Goal: Task Accomplishment & Management: Manage account settings

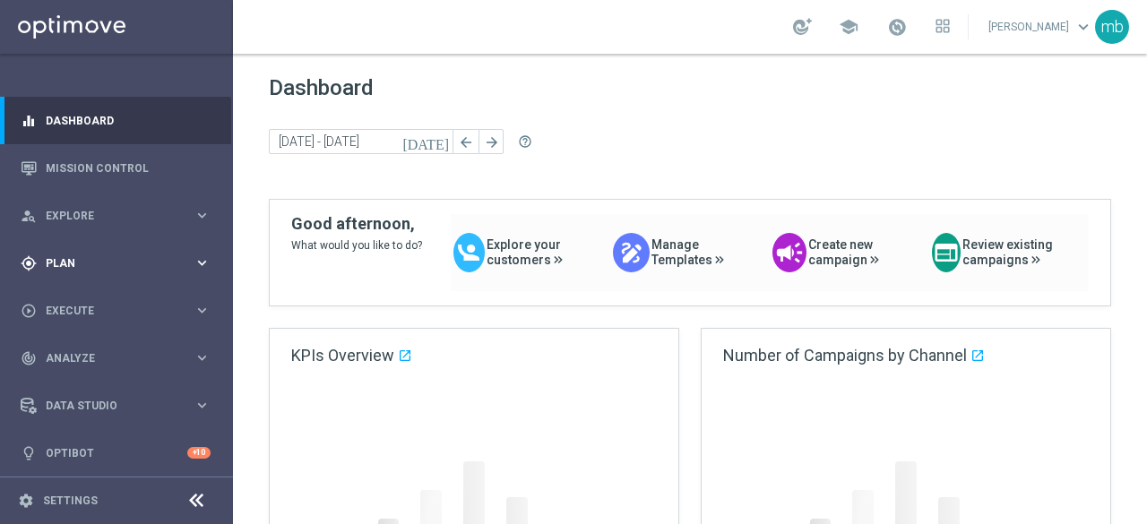
click at [203, 262] on icon "keyboard_arrow_right" at bounding box center [202, 263] width 17 height 17
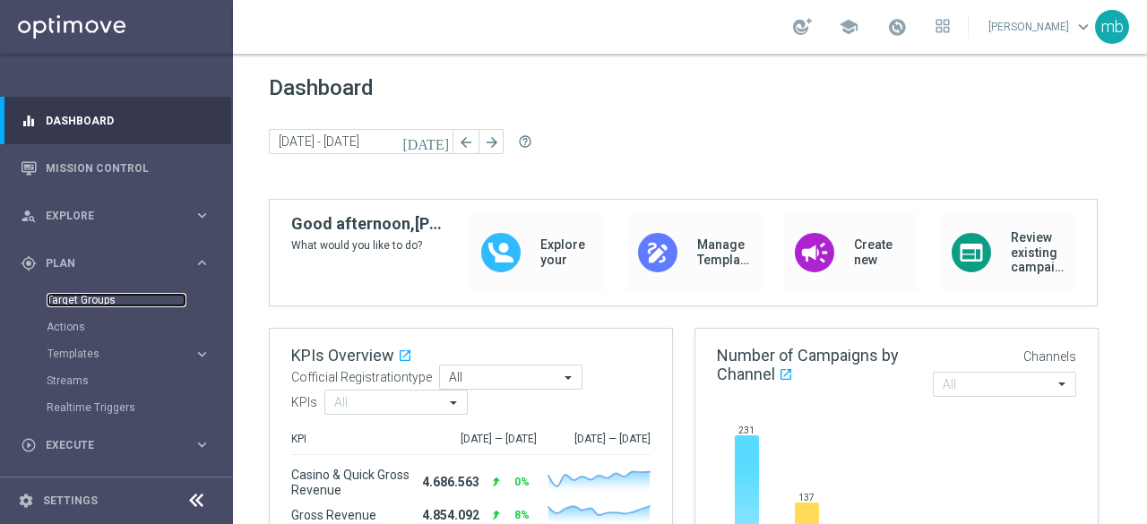
click at [90, 303] on link "Target Groups" at bounding box center [117, 300] width 140 height 14
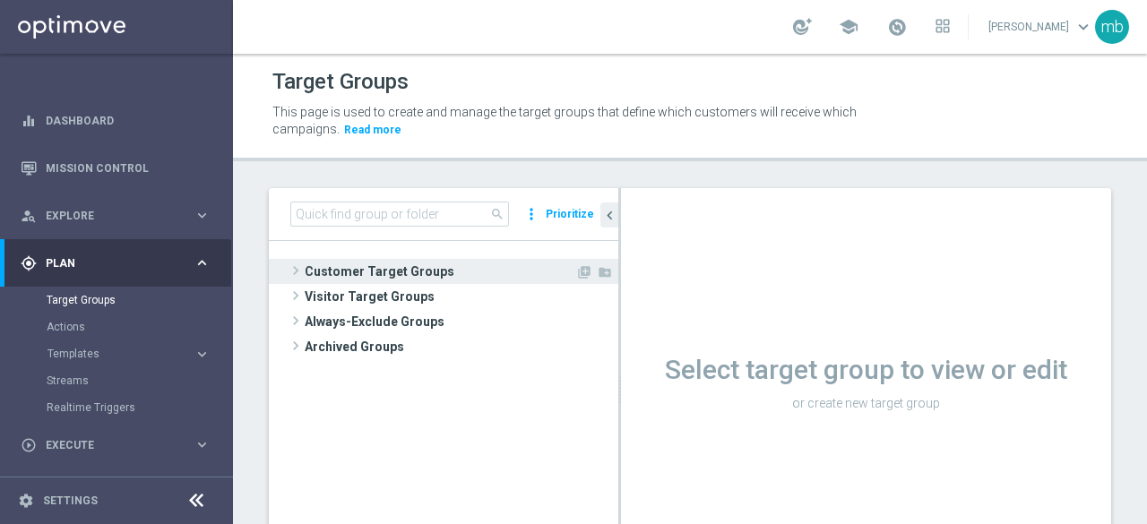
click at [294, 271] on span at bounding box center [296, 271] width 18 height 22
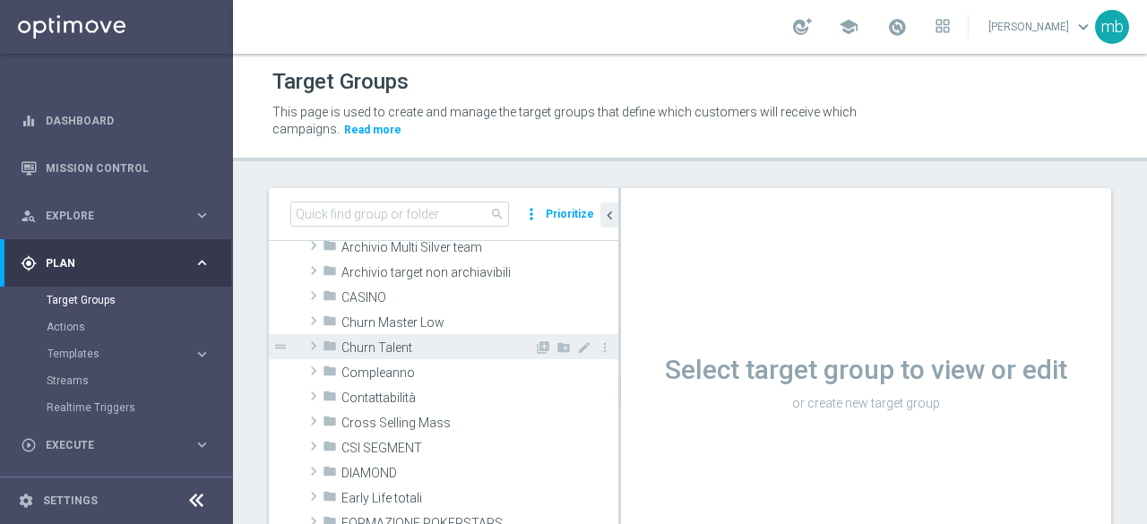
scroll to position [90, 0]
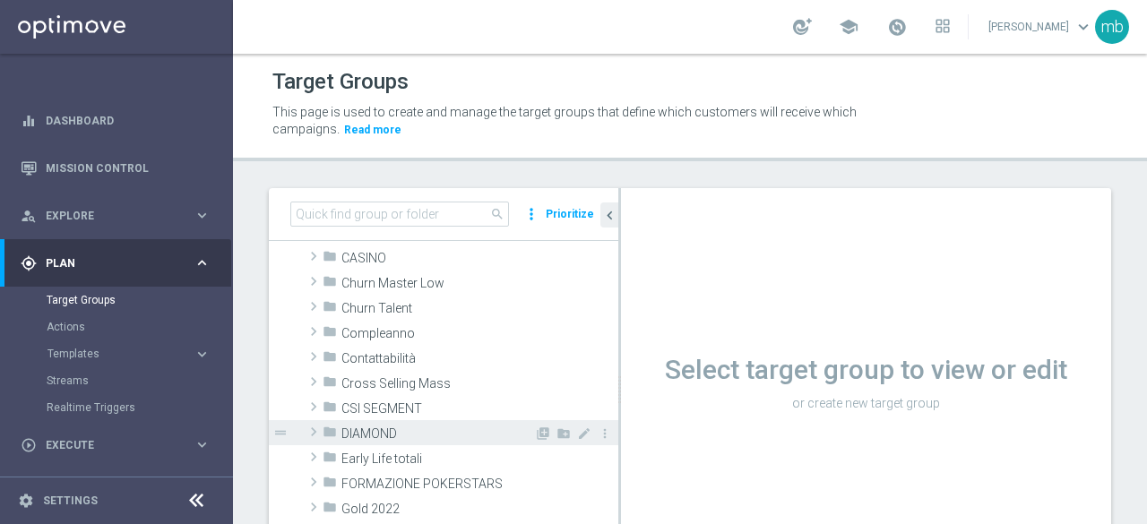
click at [313, 429] on span at bounding box center [314, 432] width 18 height 22
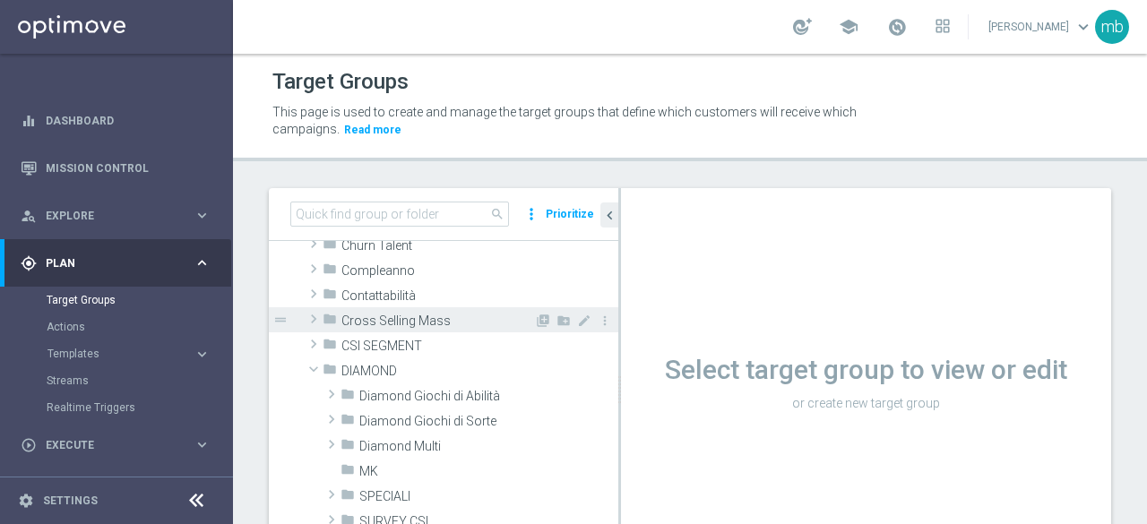
scroll to position [179, 0]
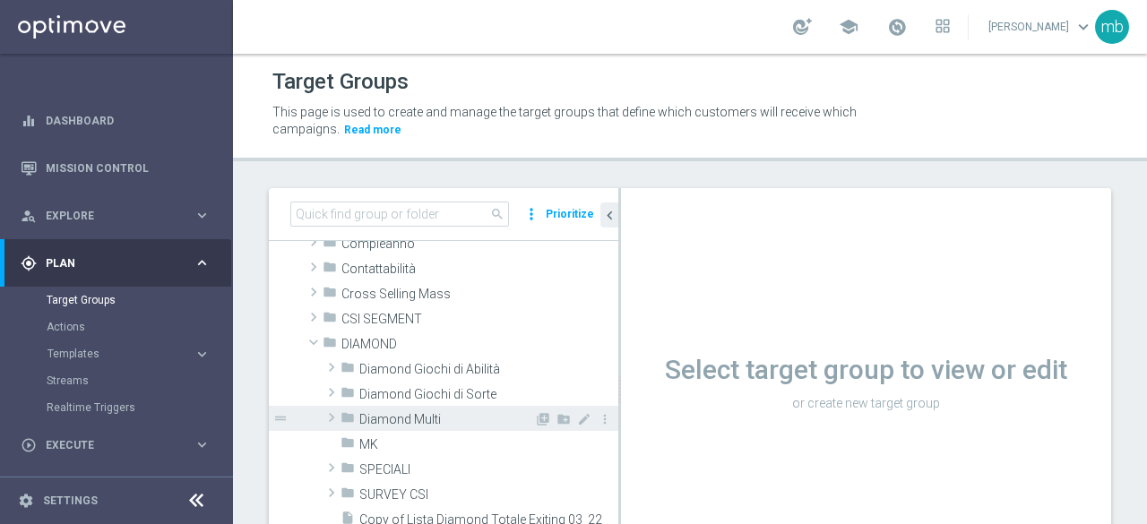
click at [326, 419] on span at bounding box center [332, 418] width 18 height 22
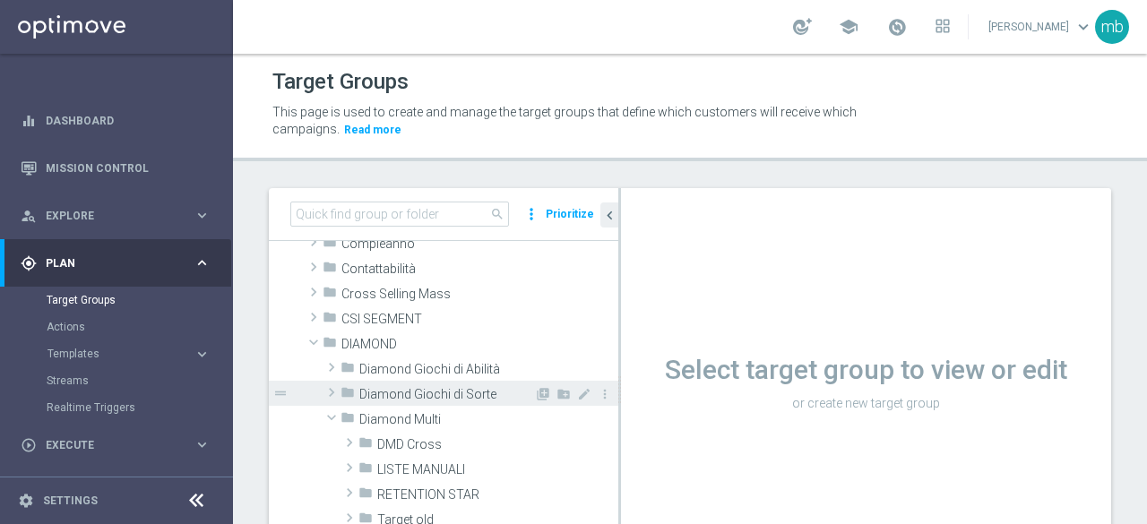
scroll to position [269, 0]
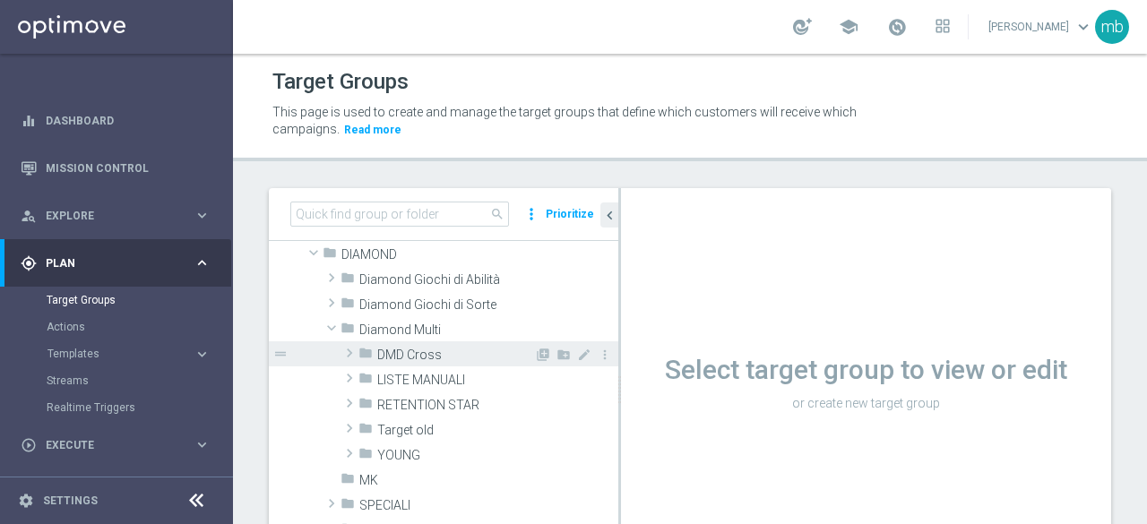
click at [399, 358] on span "DMD Cross" at bounding box center [455, 355] width 157 height 15
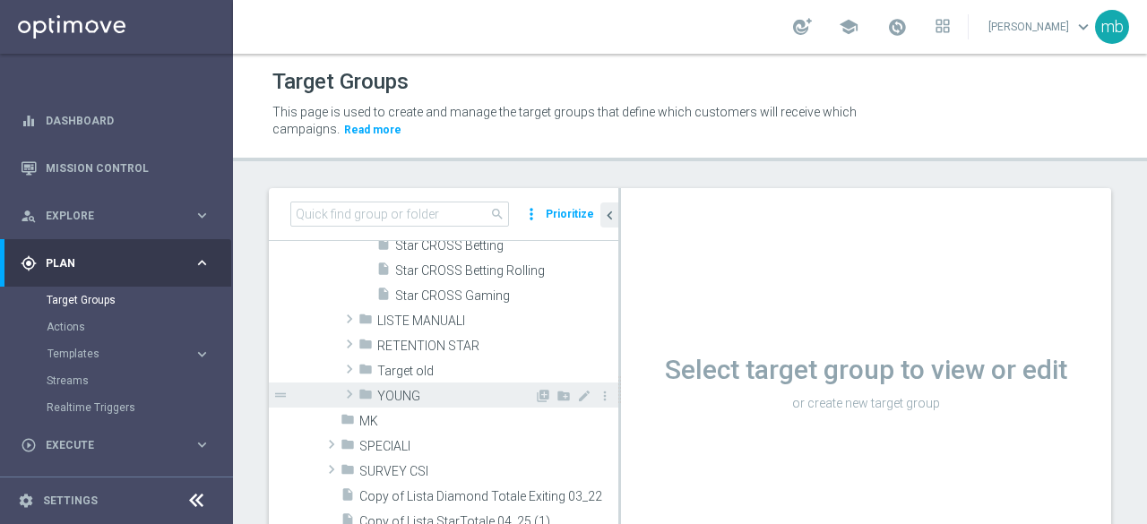
scroll to position [627, 0]
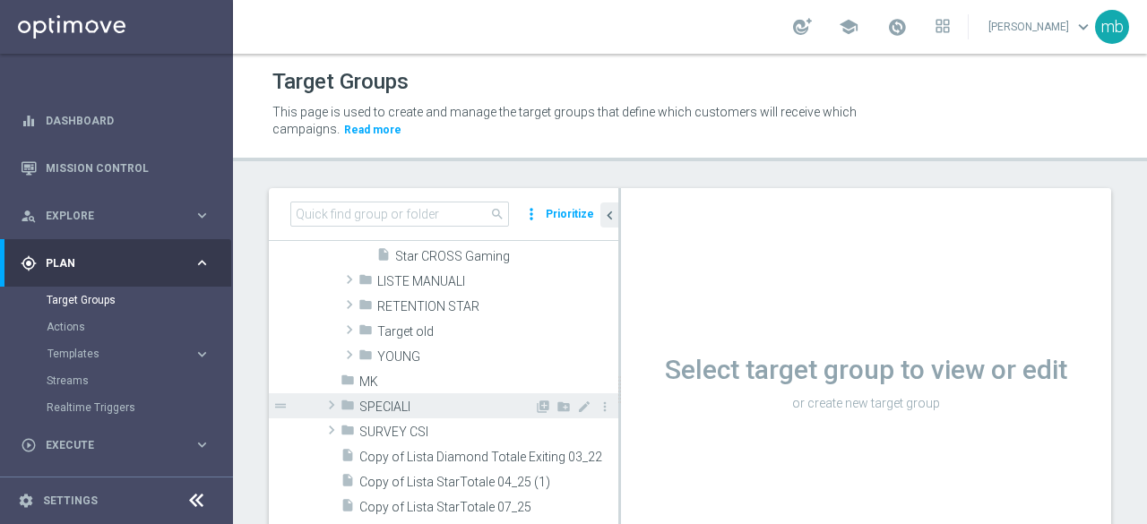
click at [330, 406] on span at bounding box center [332, 405] width 18 height 22
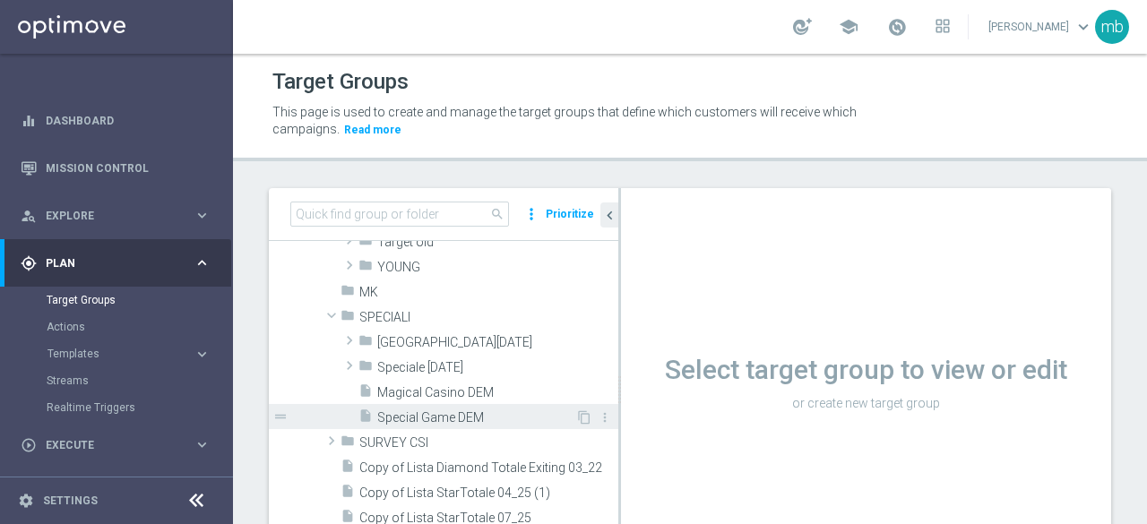
click at [436, 419] on span "Special Game DEM" at bounding box center [476, 418] width 198 height 15
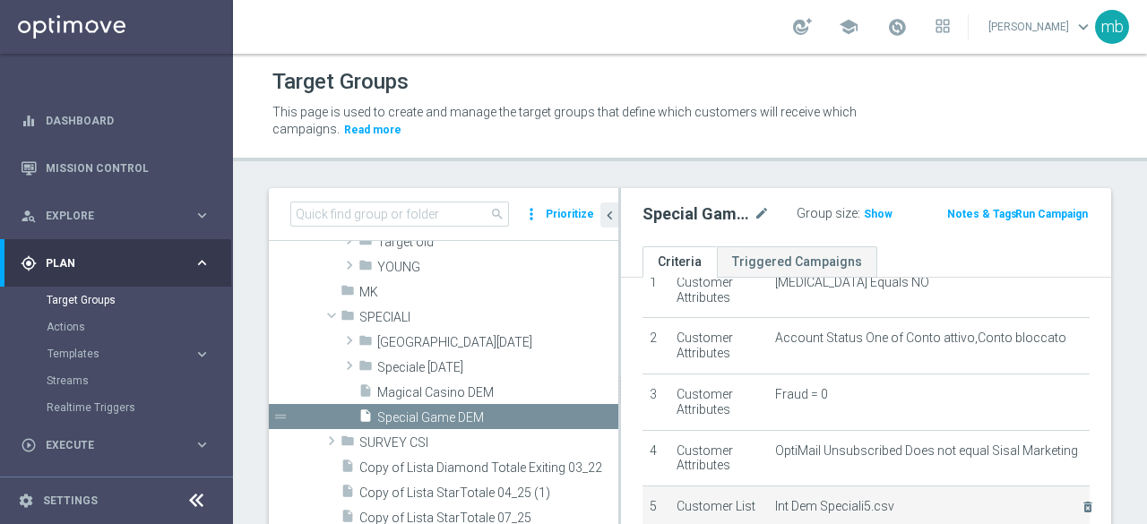
scroll to position [179, 0]
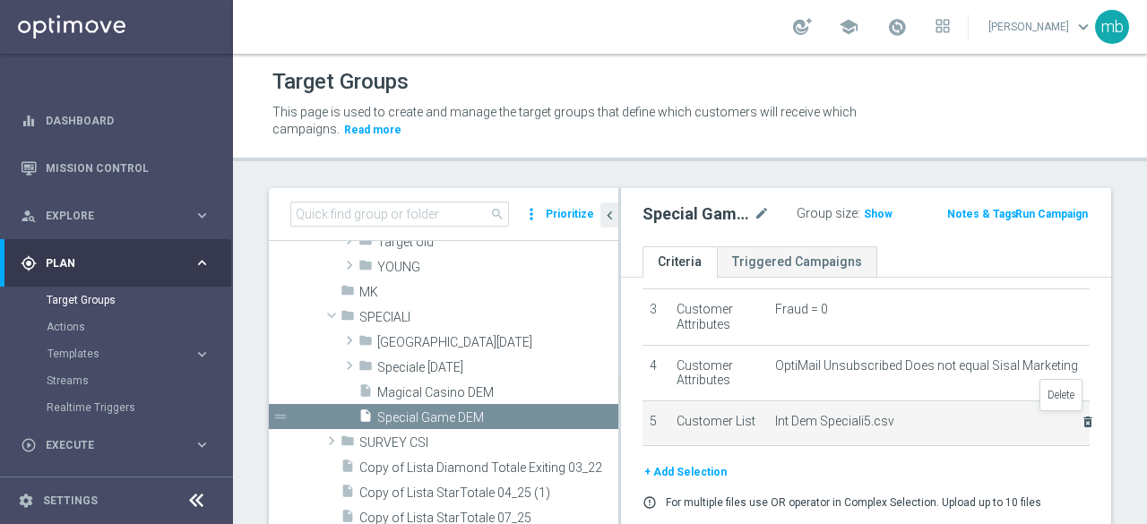
click at [1081, 425] on icon "delete_forever" at bounding box center [1088, 422] width 14 height 14
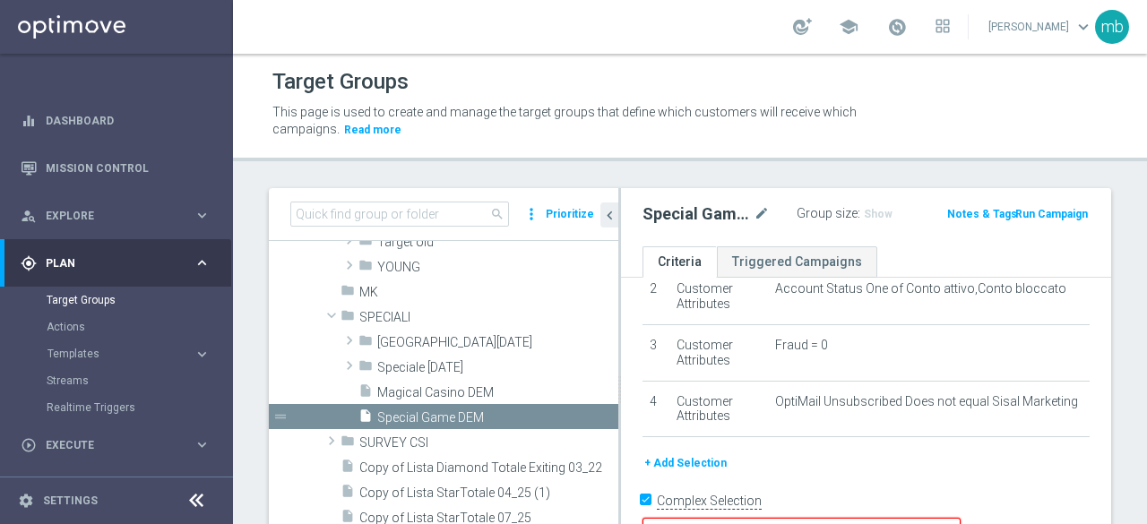
scroll to position [127, 0]
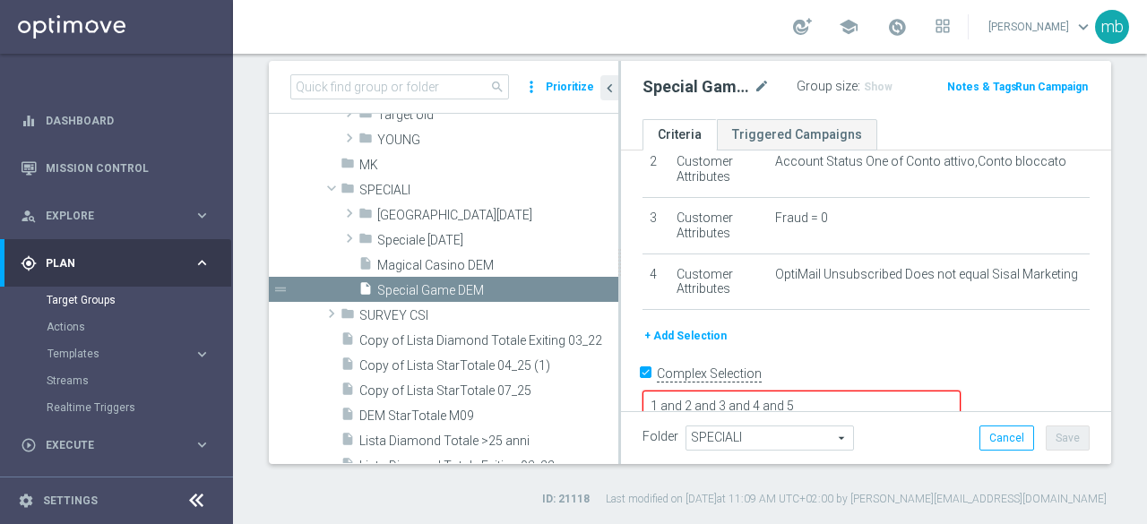
click at [706, 333] on button "+ Add Selection" at bounding box center [686, 336] width 86 height 20
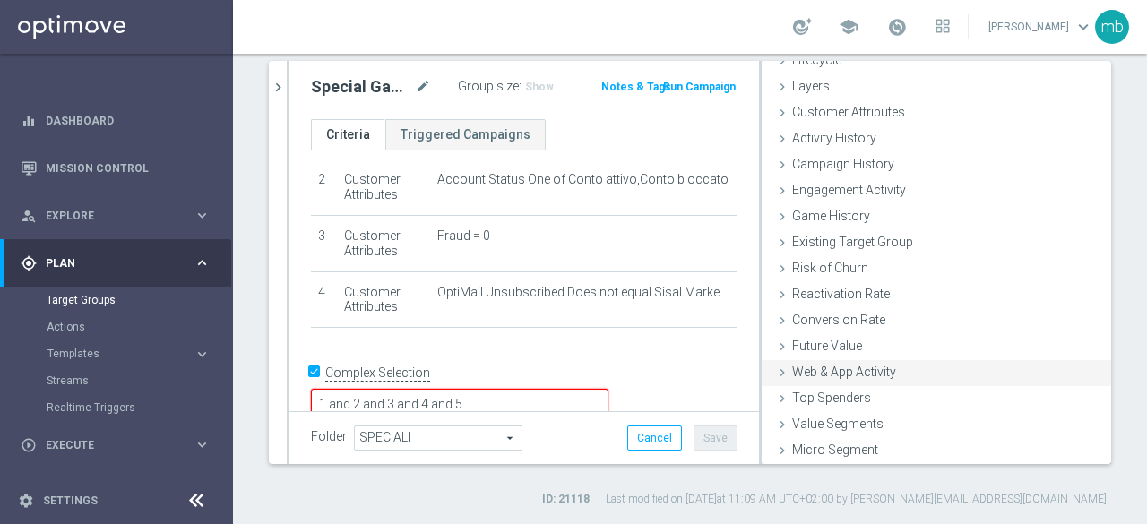
scroll to position [82, 0]
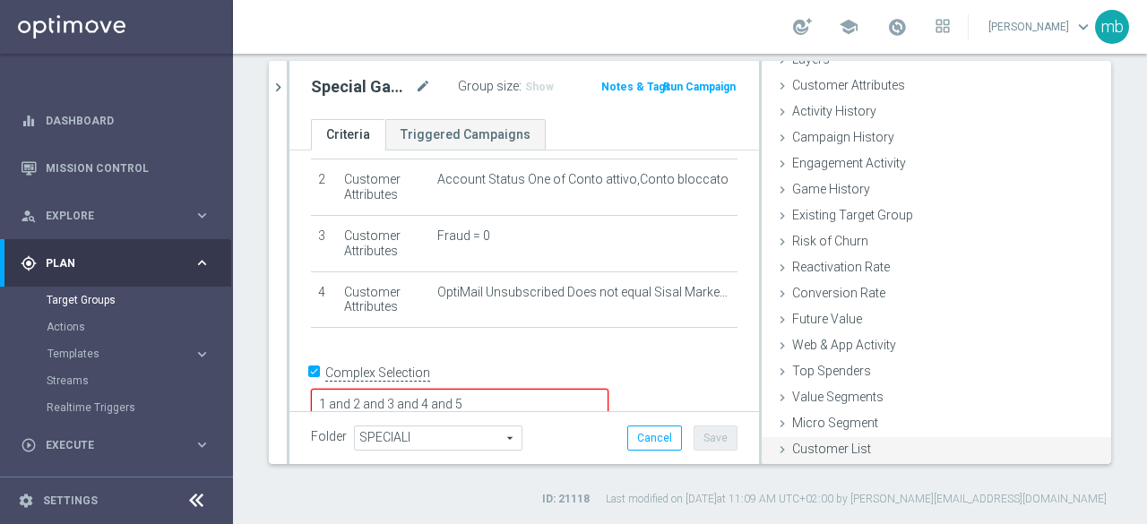
click at [826, 444] on span "Customer List" at bounding box center [831, 449] width 79 height 14
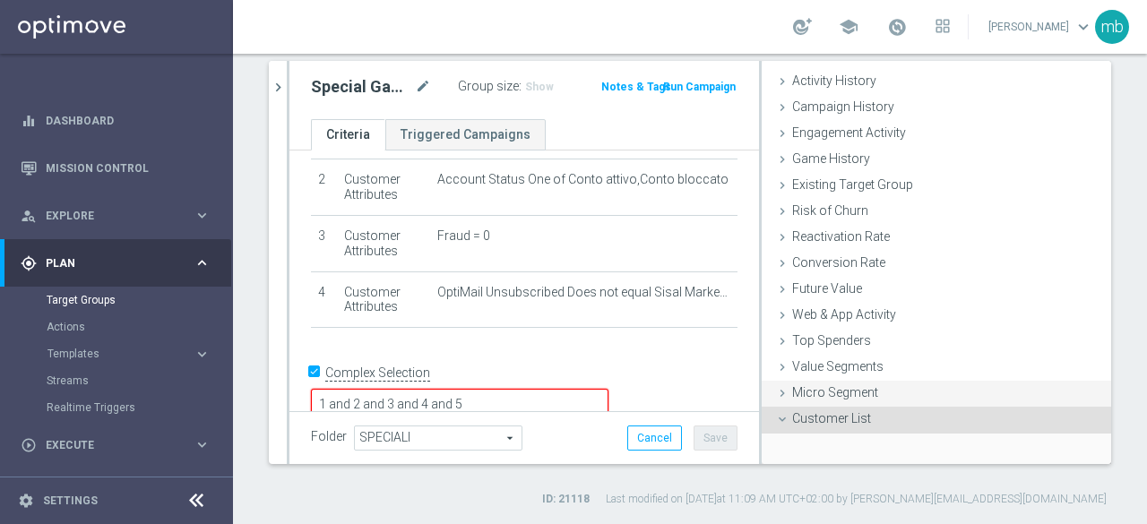
scroll to position [246, 0]
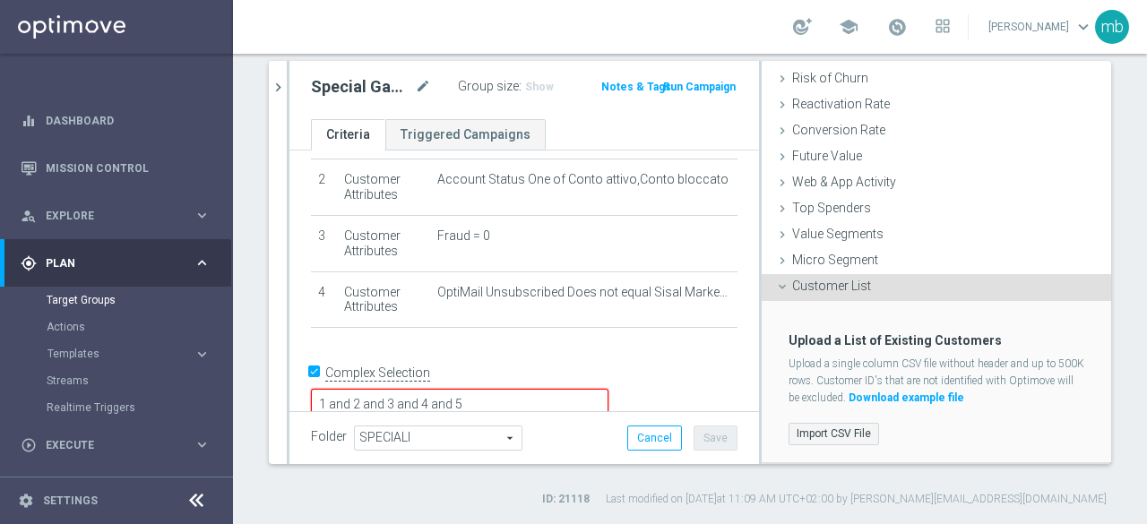
click at [817, 431] on label "Import CSV File" at bounding box center [834, 434] width 91 height 22
click at [0, 0] on input "Import CSV File" at bounding box center [0, 0] width 0 height 0
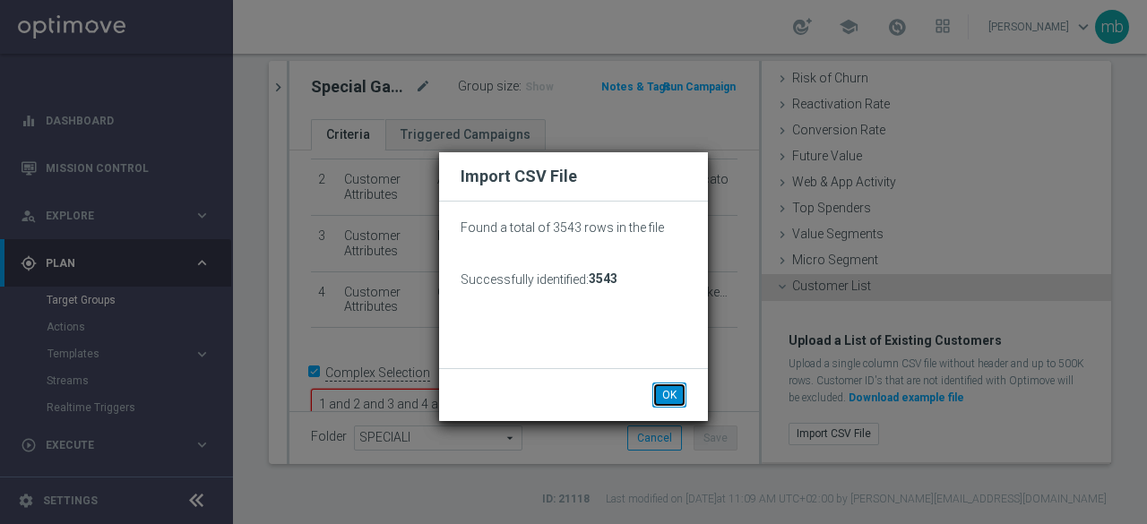
click at [670, 395] on button "OK" at bounding box center [670, 395] width 34 height 25
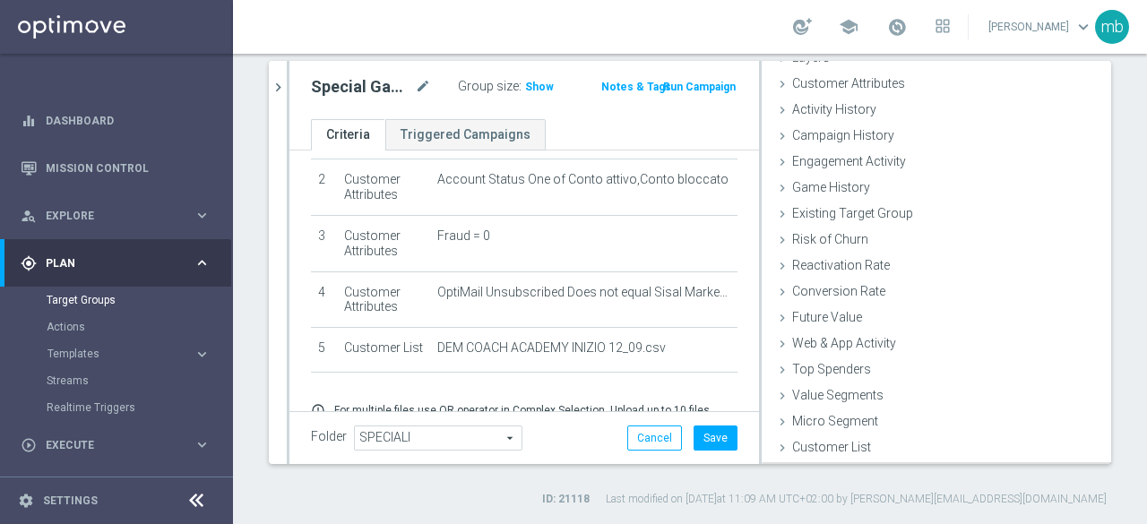
scroll to position [82, 0]
click at [710, 431] on button "Save" at bounding box center [716, 438] width 44 height 25
click at [78, 354] on span "Templates" at bounding box center [112, 354] width 128 height 11
click at [82, 386] on link "Optimail" at bounding box center [121, 381] width 131 height 14
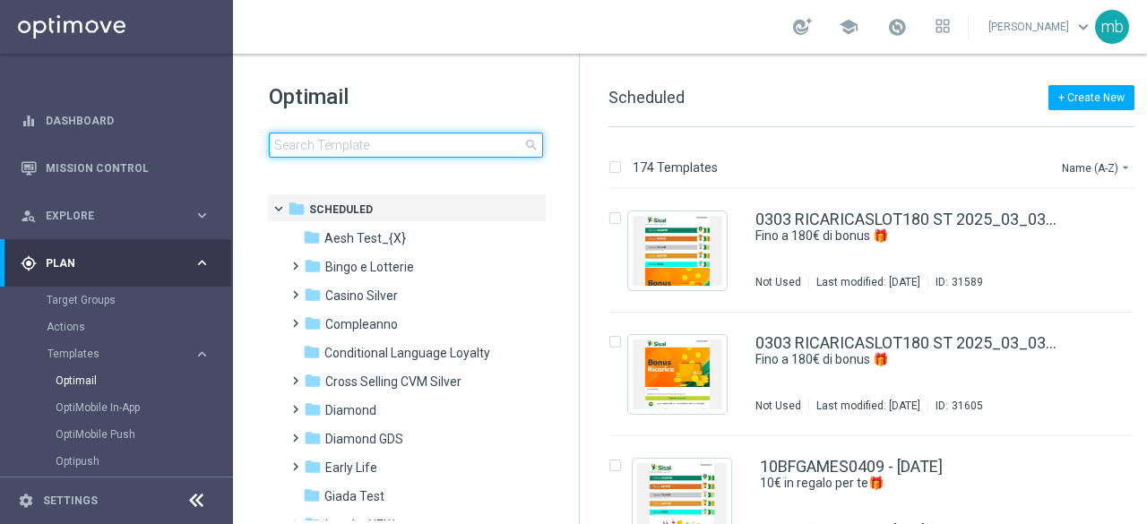
click at [409, 147] on input at bounding box center [406, 145] width 274 height 25
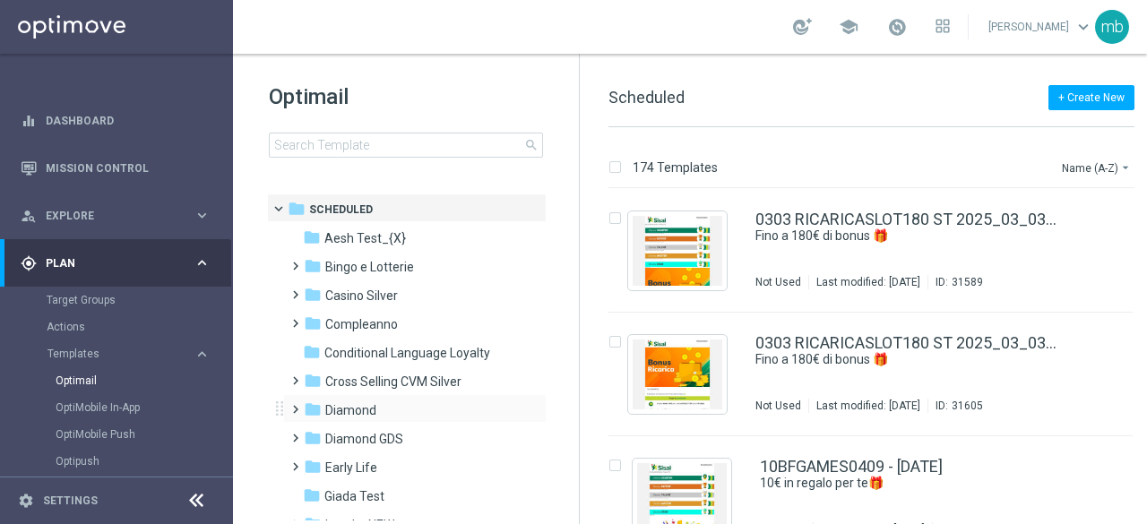
click at [292, 405] on span at bounding box center [292, 401] width 8 height 7
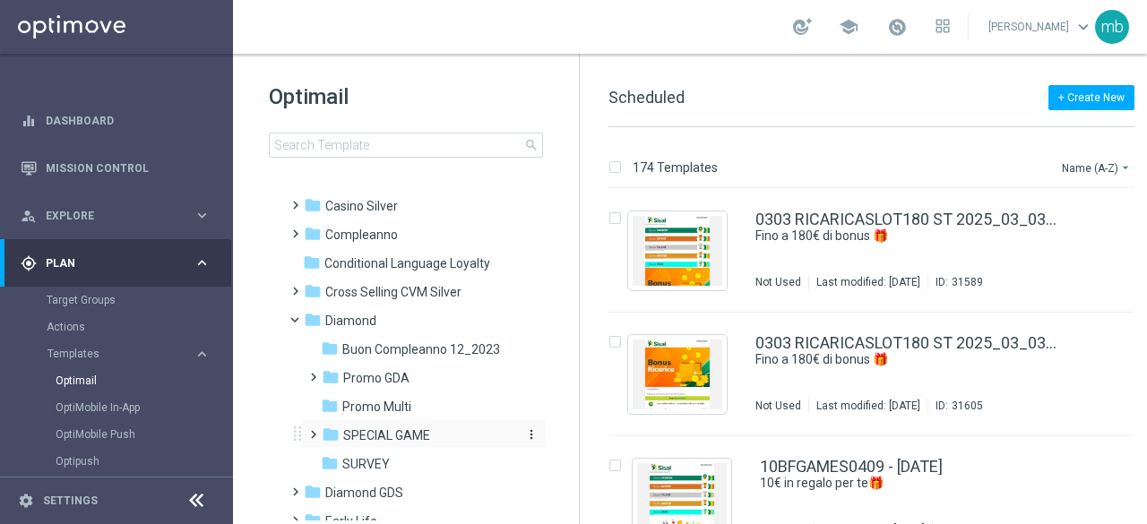
click at [371, 436] on span "SPECIAL GAME" at bounding box center [386, 436] width 87 height 16
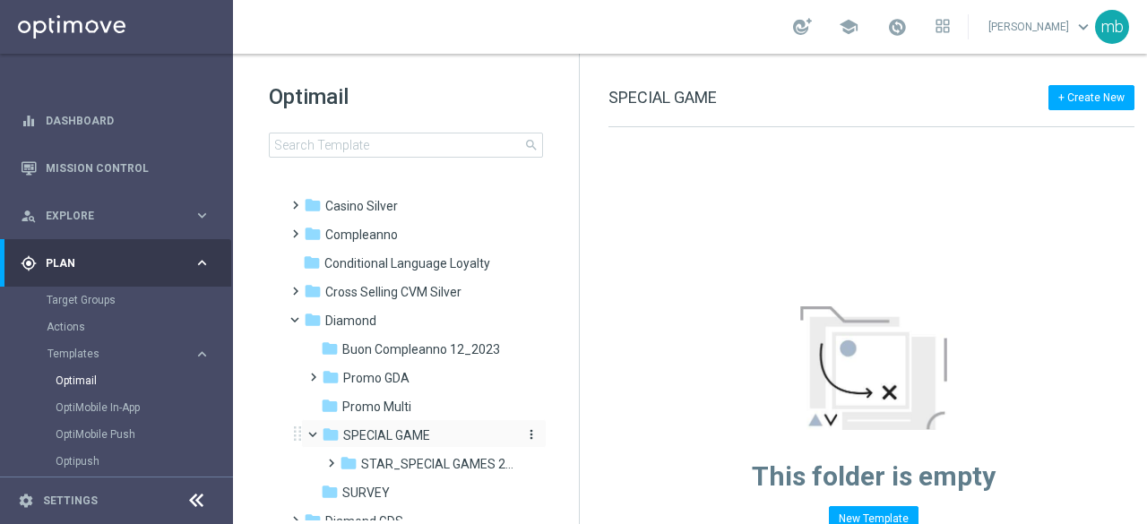
scroll to position [179, 0]
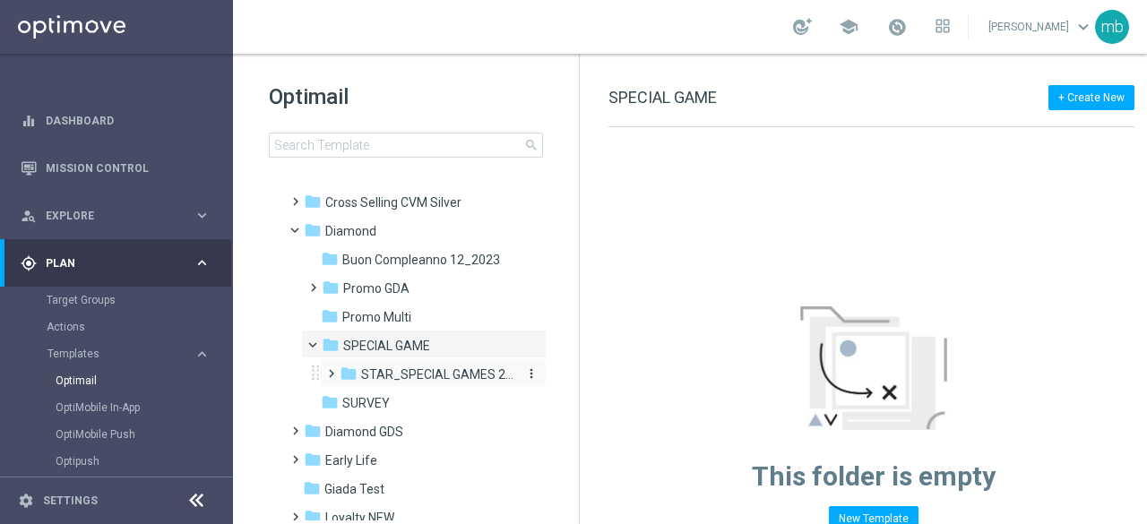
click at [419, 374] on span "STAR_SPECIAL GAMES 2025" at bounding box center [438, 375] width 154 height 16
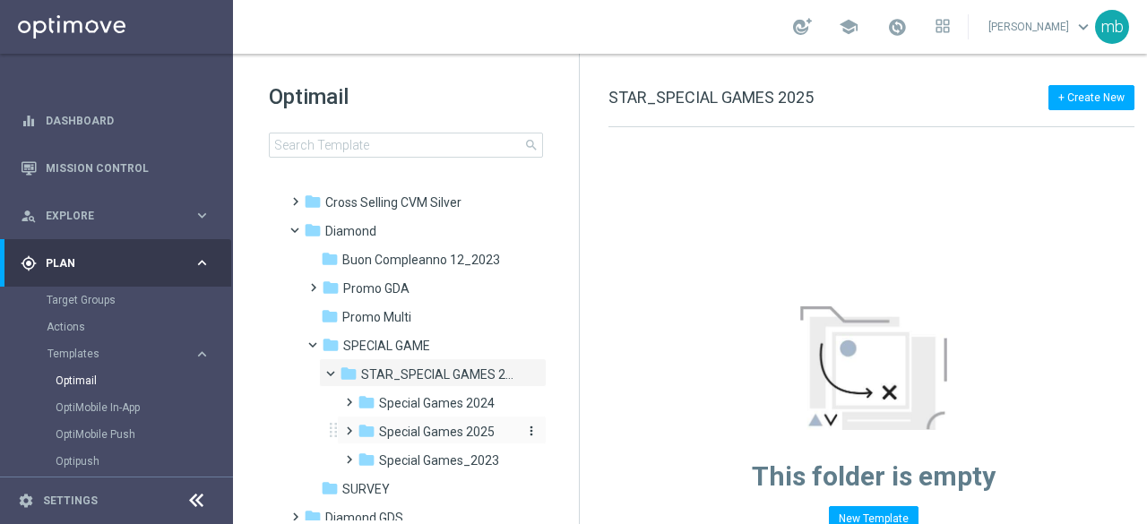
click at [455, 441] on div "folder Special Games 2025" at bounding box center [438, 432] width 160 height 21
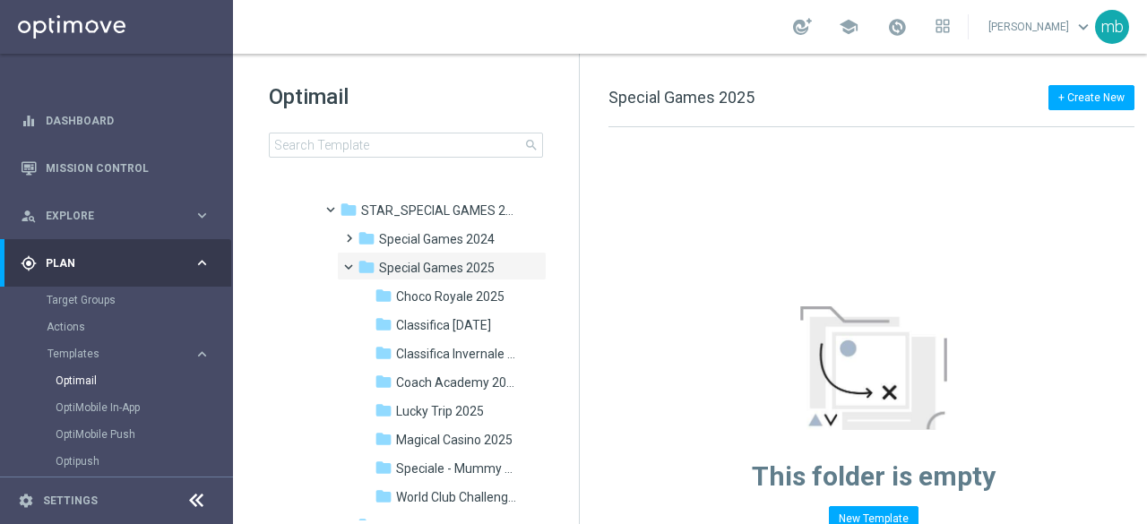
scroll to position [359, 0]
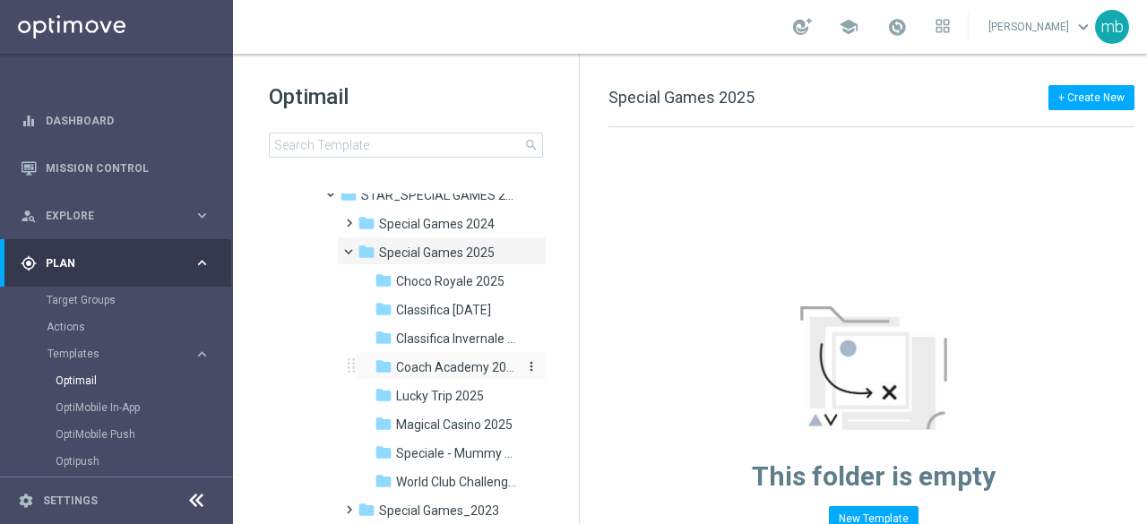
click at [439, 372] on span "Coach Academy 2025" at bounding box center [457, 367] width 122 height 16
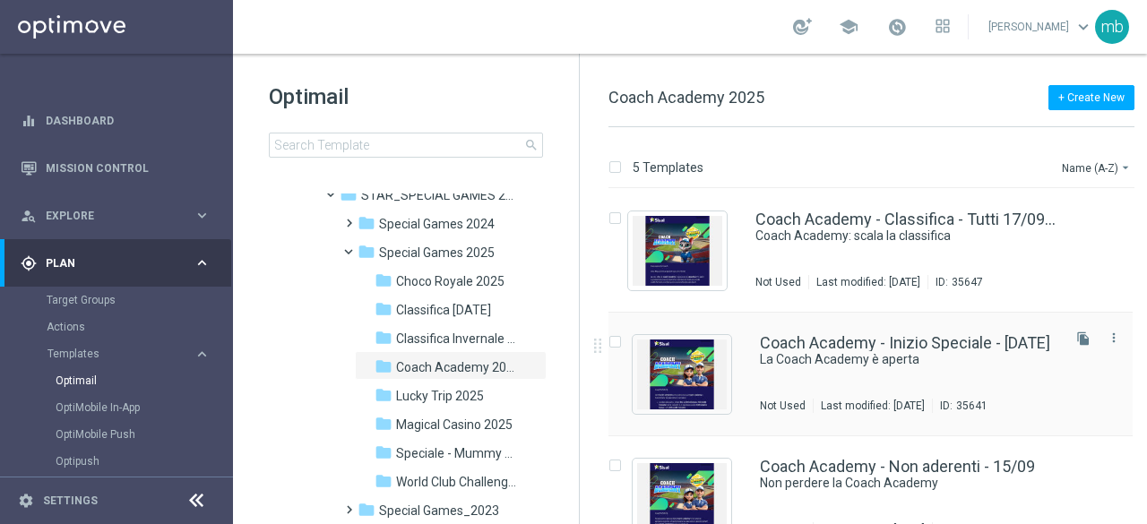
click at [881, 374] on div "Coach Academy - Inizio Speciale - [DATE] [GEOGRAPHIC_DATA] è aperta Not Used La…" at bounding box center [909, 374] width 298 height 78
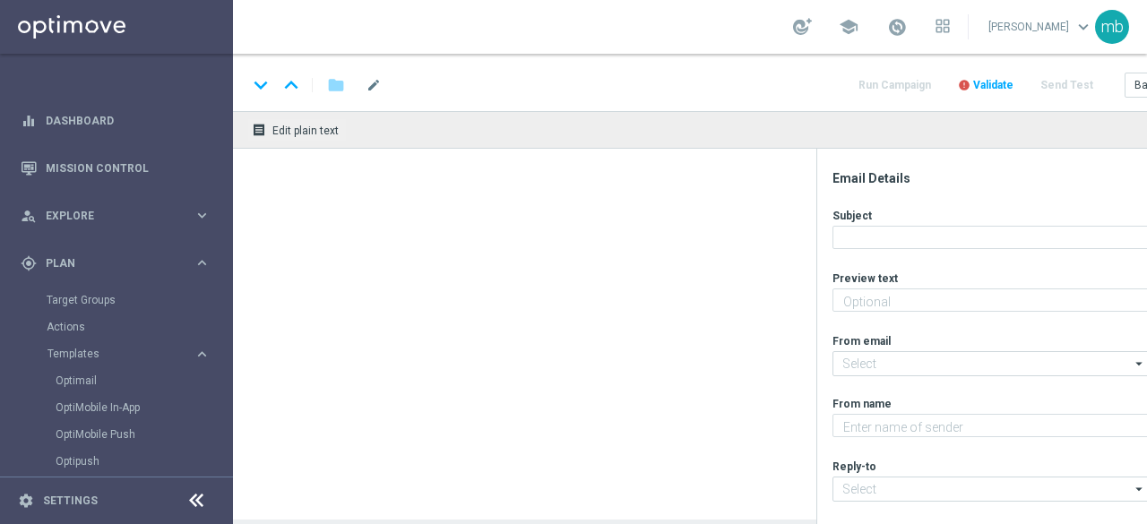
type textarea "Mettiti alla prova e ottieni bonus esclusivi"
type input "[EMAIL_ADDRESS][DOMAIN_NAME]"
type textarea "Sisal"
type input "[EMAIL_ADDRESS][DOMAIN_NAME]"
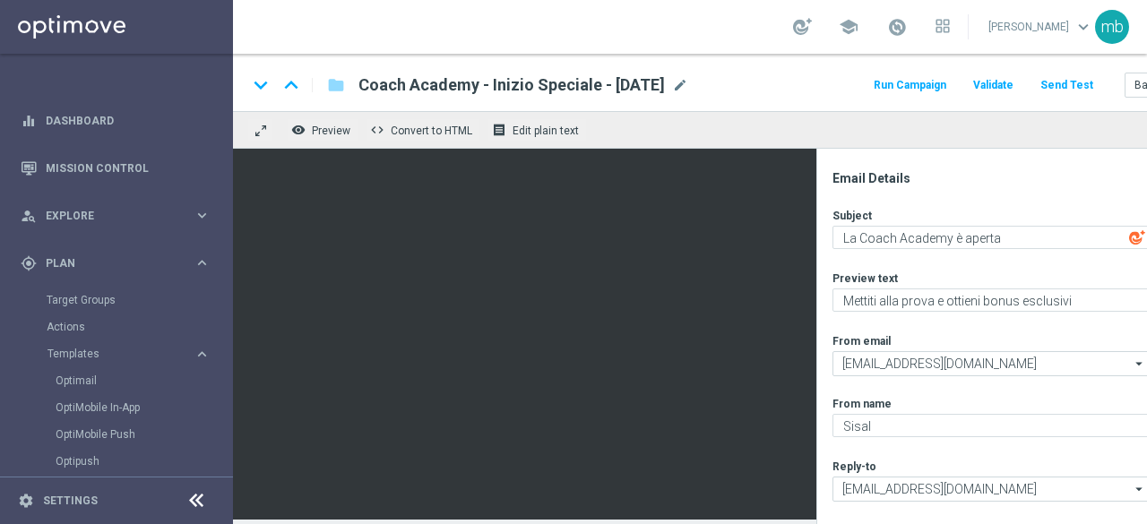
click at [929, 86] on button "Run Campaign" at bounding box center [910, 85] width 78 height 24
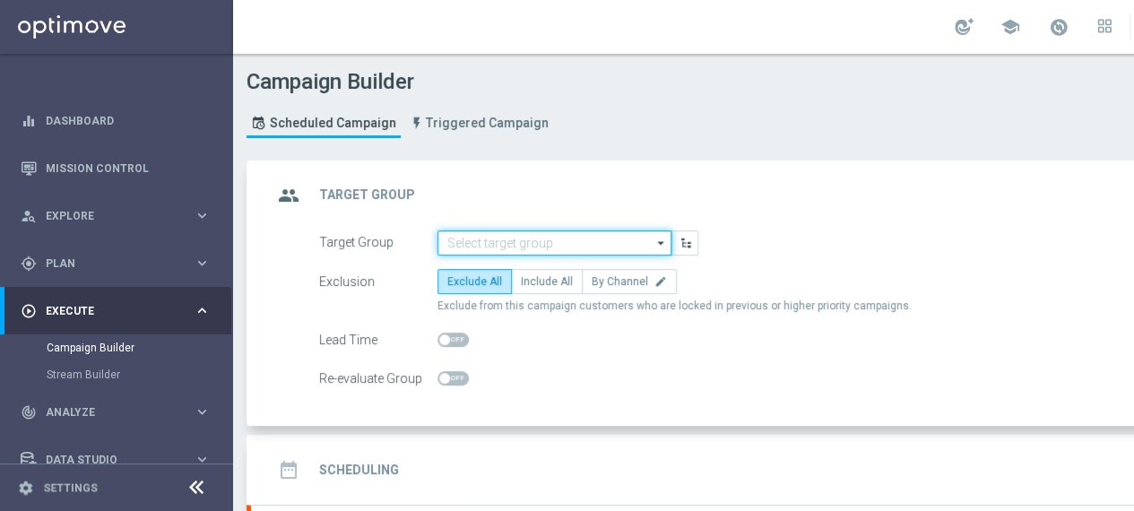
click at [581, 245] on input at bounding box center [554, 242] width 234 height 25
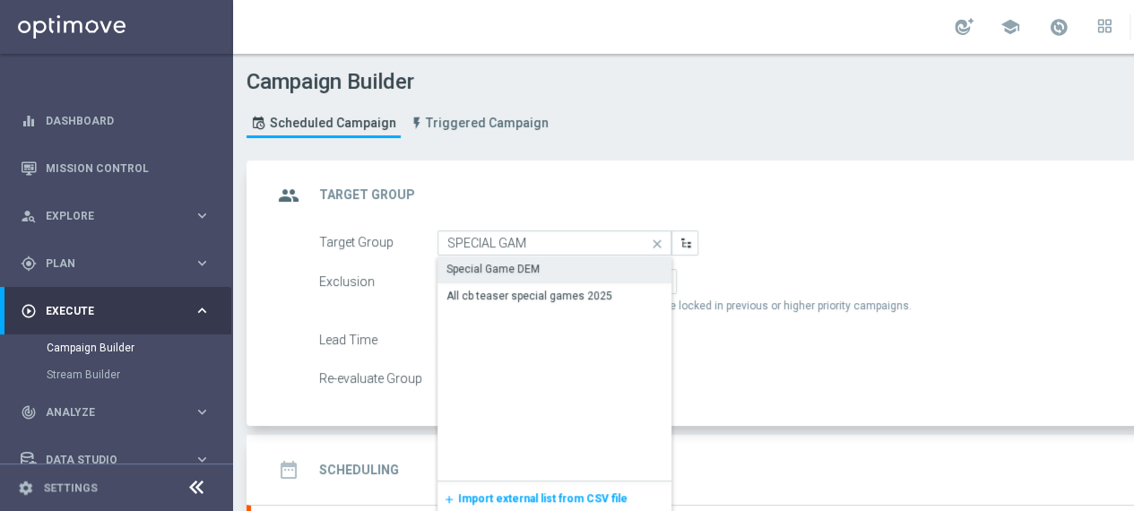
click at [515, 268] on div "Special Game DEM" at bounding box center [492, 269] width 93 height 16
type input "Special Game DEM"
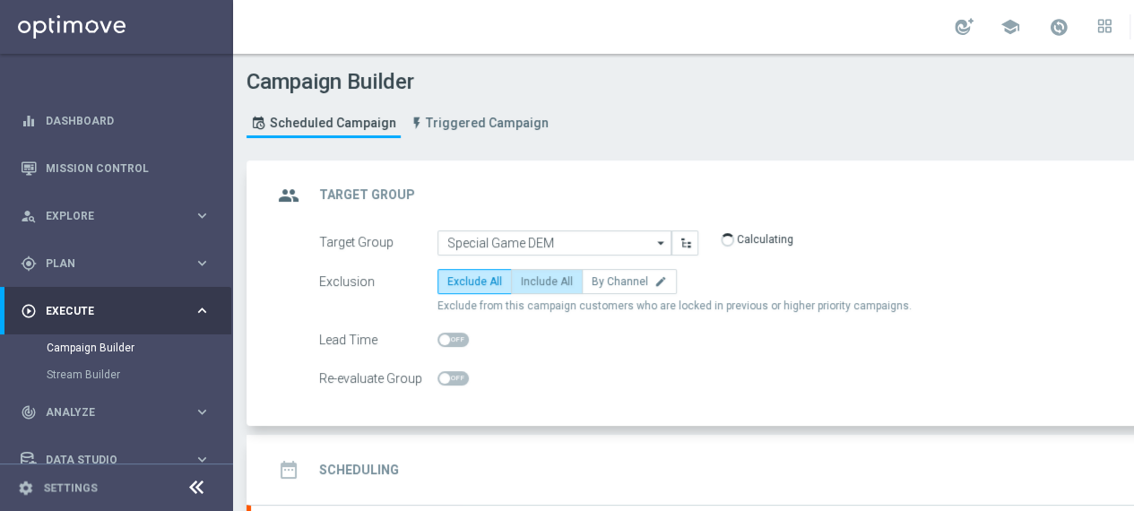
click at [552, 282] on span "Include All" at bounding box center [547, 281] width 52 height 13
click at [532, 282] on input "Include All" at bounding box center [527, 285] width 12 height 12
radio input "true"
click at [370, 468] on h2 "Scheduling" at bounding box center [359, 470] width 80 height 17
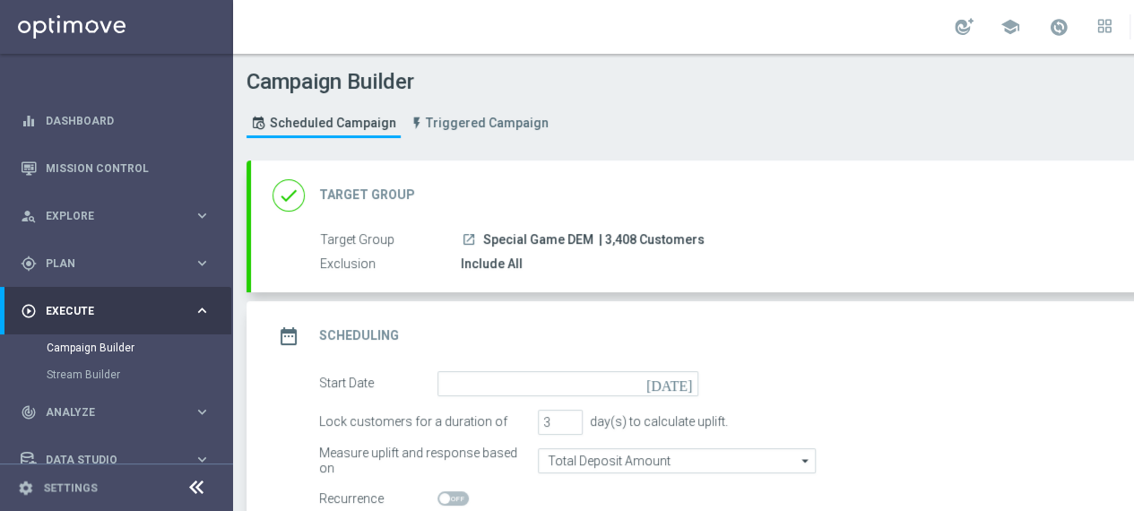
click at [674, 218] on div "done Target Group keyboard_arrow_down" at bounding box center [773, 195] width 1044 height 70
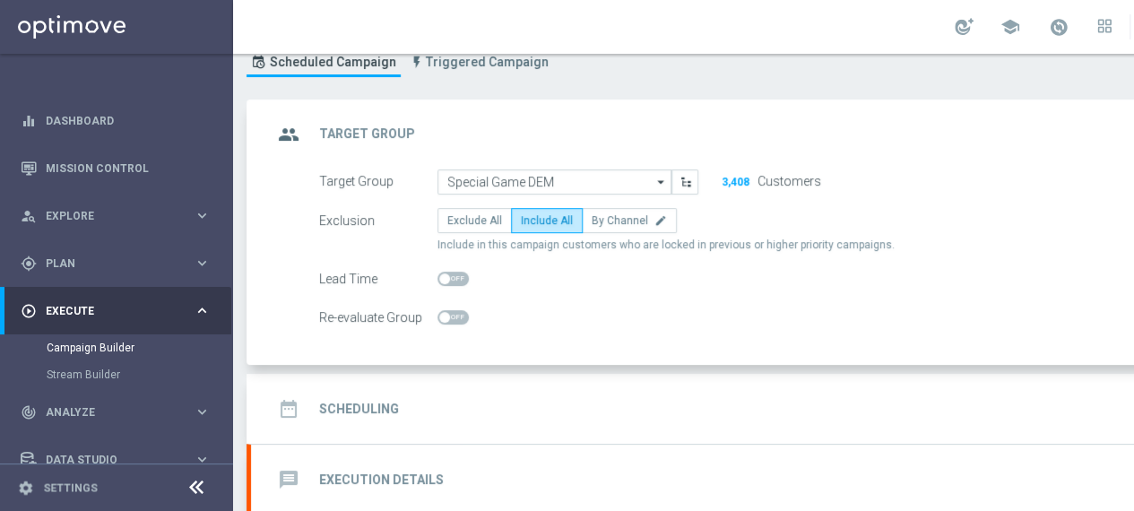
scroll to position [90, 0]
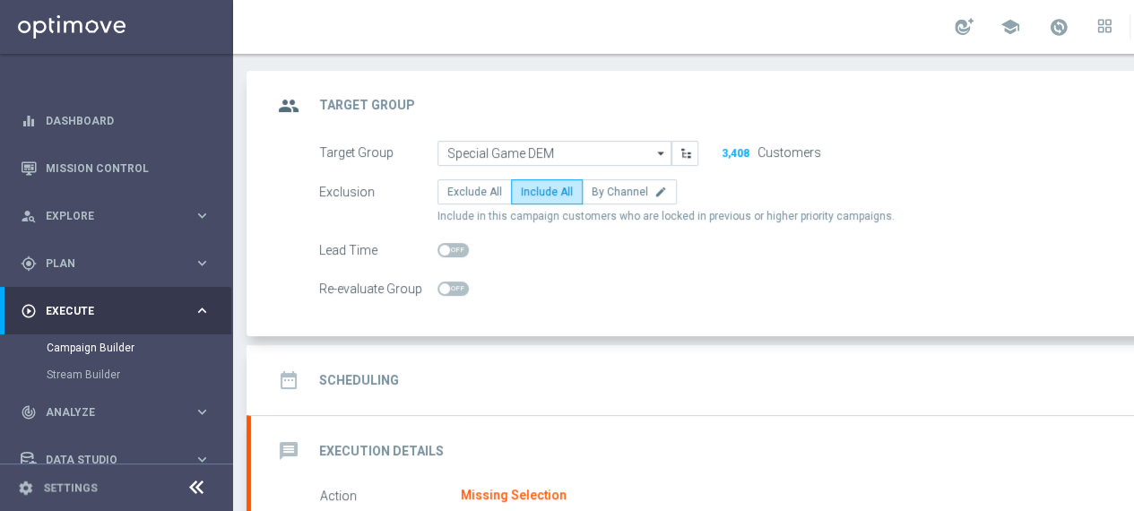
click at [371, 376] on h2 "Scheduling" at bounding box center [359, 380] width 80 height 17
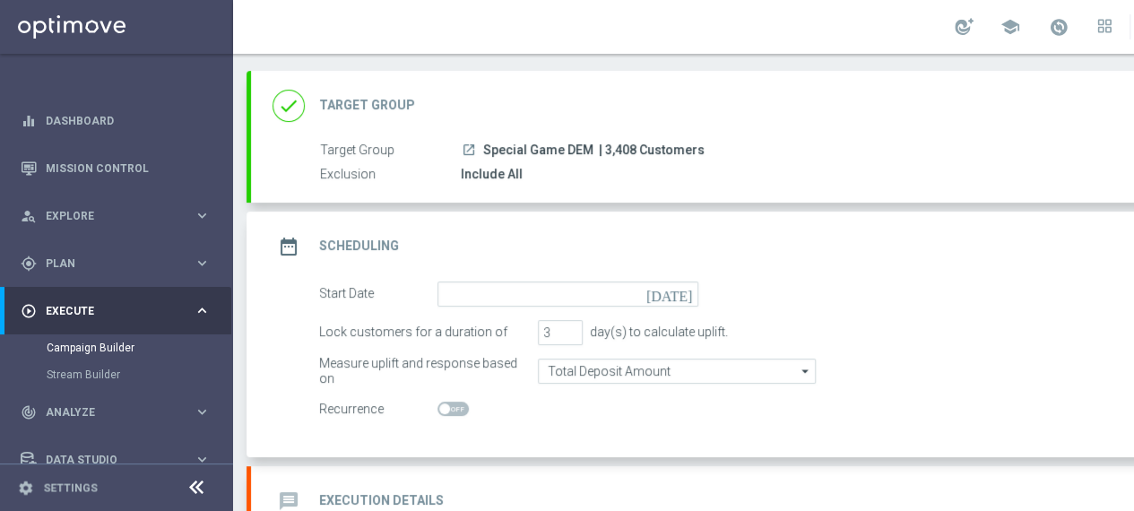
click at [690, 289] on icon "[DATE]" at bounding box center [672, 291] width 53 height 20
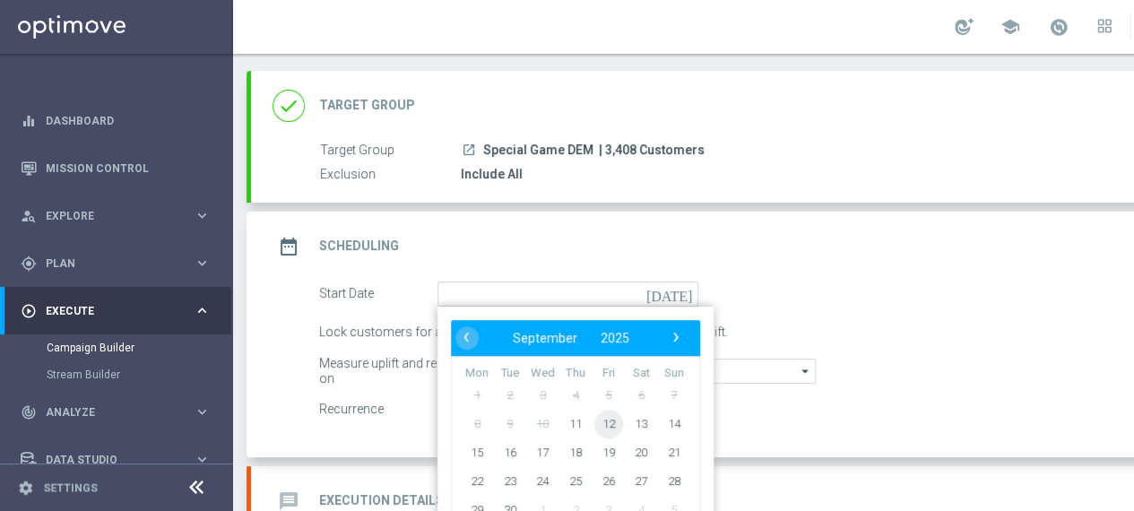
click at [602, 424] on span "12" at bounding box center [608, 423] width 29 height 29
type input "[DATE]"
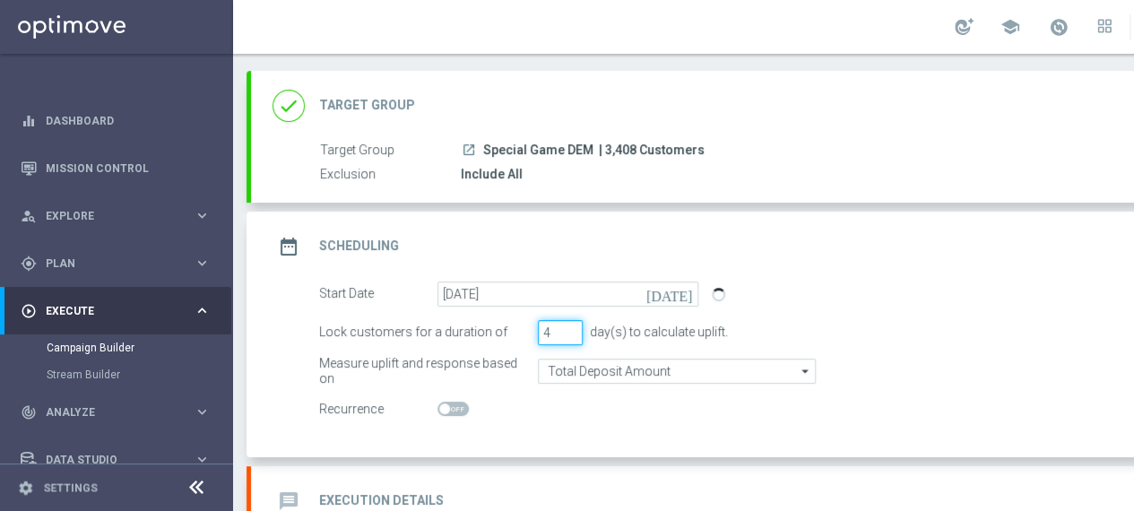
click at [569, 326] on input "4" at bounding box center [560, 332] width 45 height 25
click at [569, 326] on input "5" at bounding box center [560, 332] width 45 height 25
click at [569, 326] on input "6" at bounding box center [560, 332] width 45 height 25
click at [569, 326] on input "7" at bounding box center [560, 332] width 45 height 25
click at [569, 326] on input "8" at bounding box center [560, 332] width 45 height 25
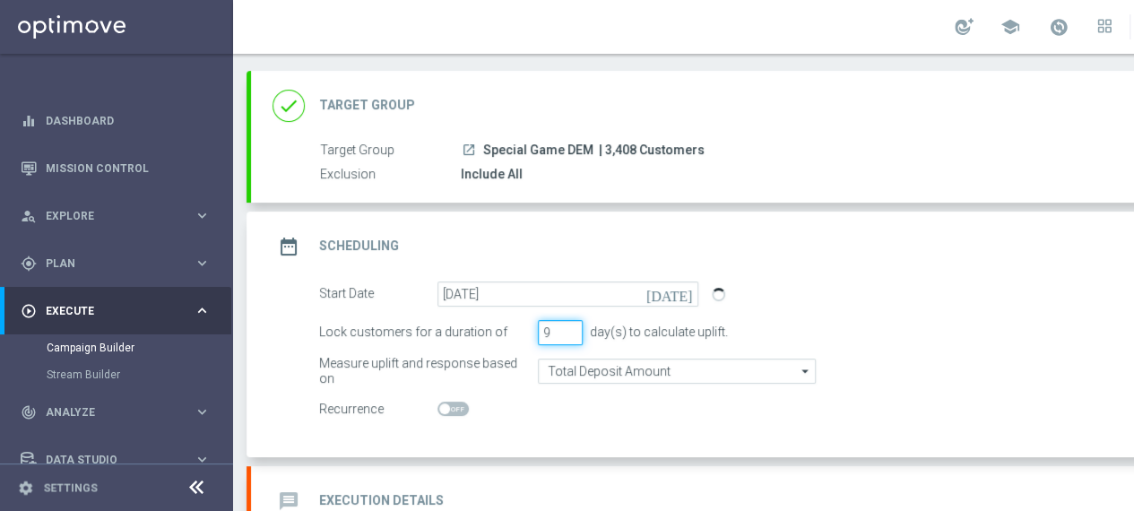
click at [569, 326] on input "9" at bounding box center [560, 332] width 45 height 25
type input "10"
click at [569, 326] on input "10" at bounding box center [560, 332] width 45 height 25
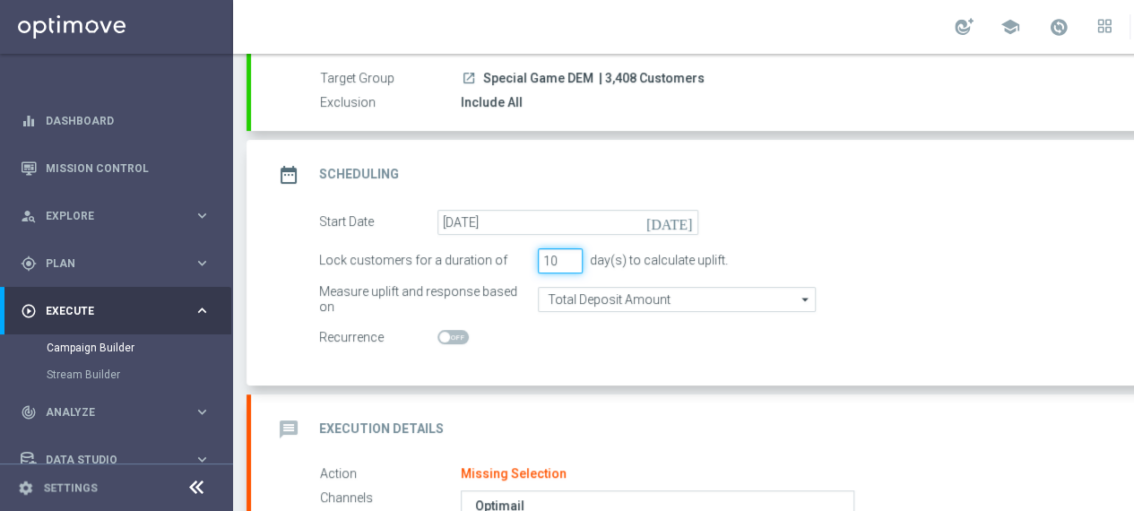
scroll to position [269, 0]
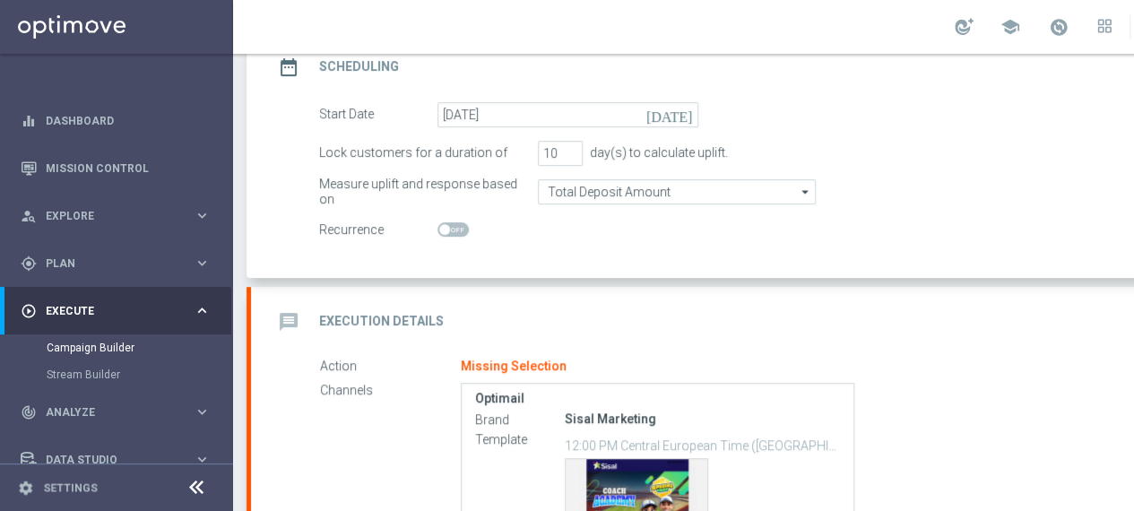
click at [386, 316] on h2 "Execution Details" at bounding box center [381, 321] width 125 height 17
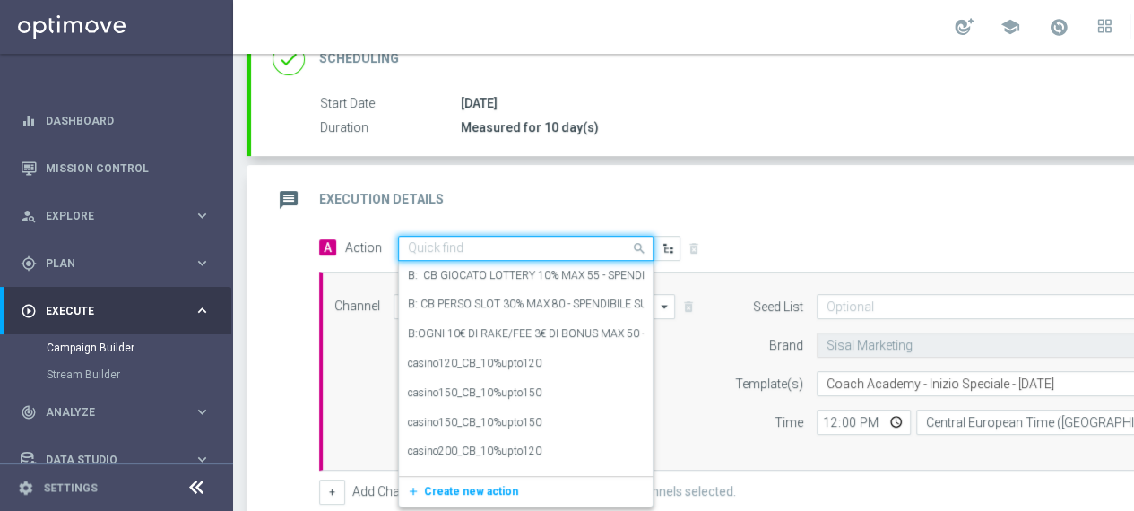
click at [597, 250] on input "text" at bounding box center [508, 248] width 200 height 15
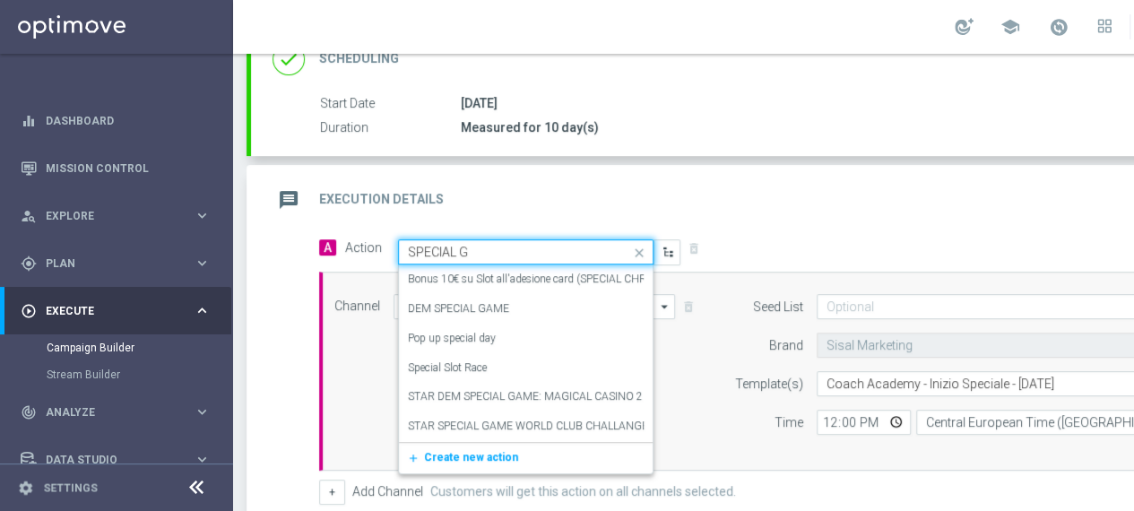
type input "SPECIAL GA"
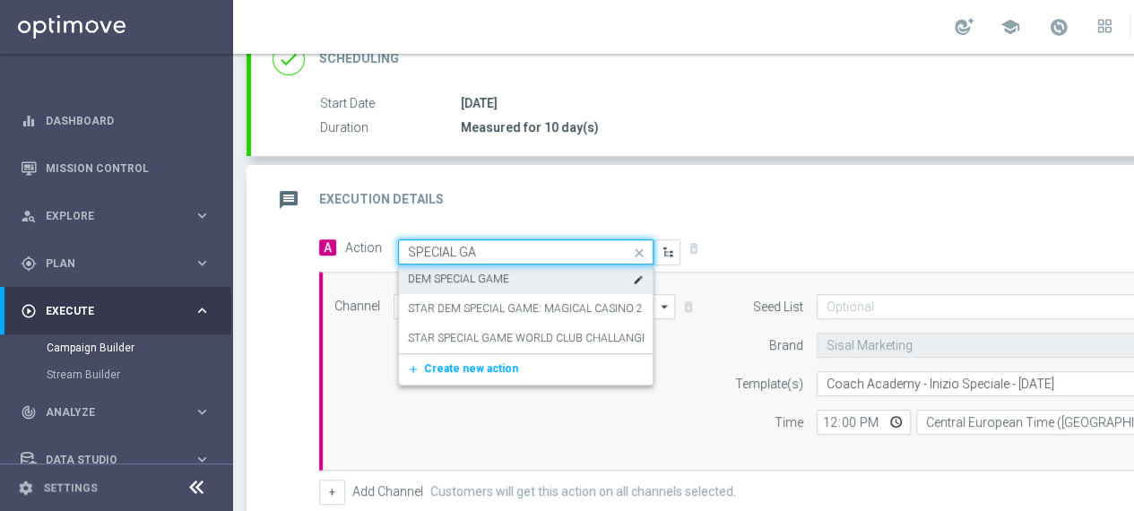
click at [476, 279] on label "DEM SPECIAL GAME" at bounding box center [458, 279] width 101 height 15
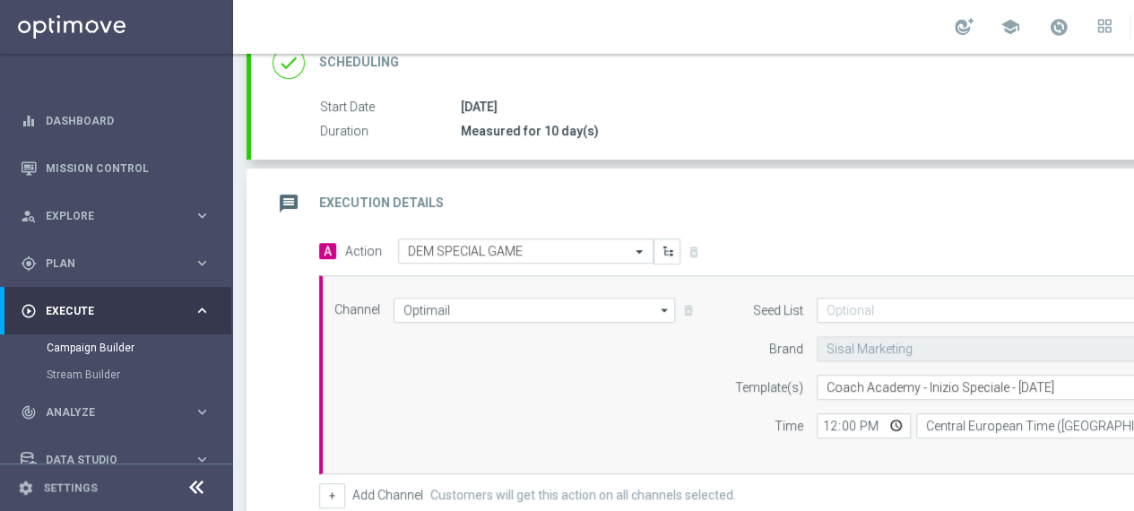
scroll to position [359, 0]
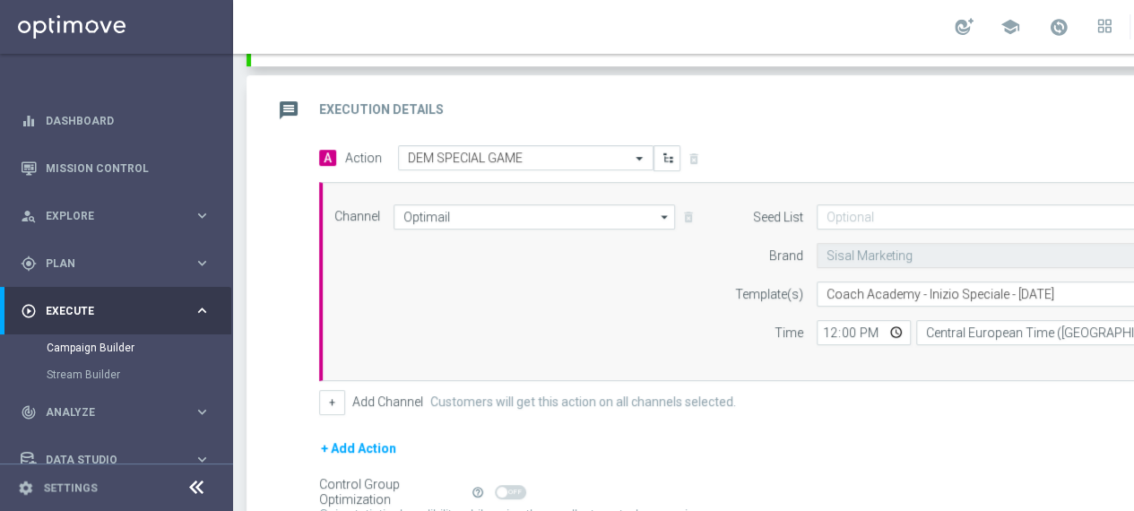
click at [662, 207] on icon "arrow_drop_down" at bounding box center [665, 216] width 18 height 23
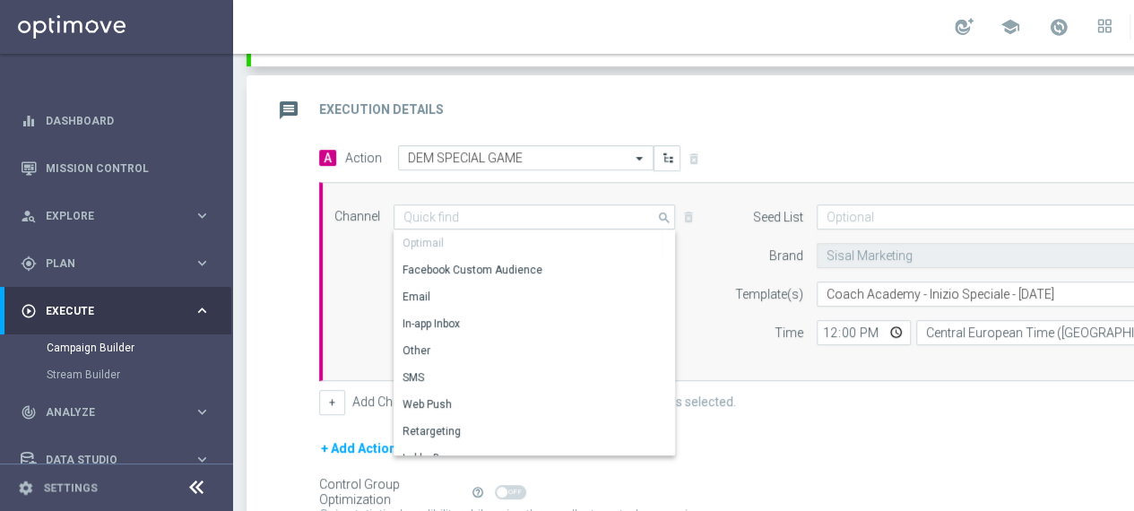
click at [816, 125] on div "message Execution Details keyboard_arrow_up" at bounding box center [773, 110] width 1044 height 70
type input "Optimail"
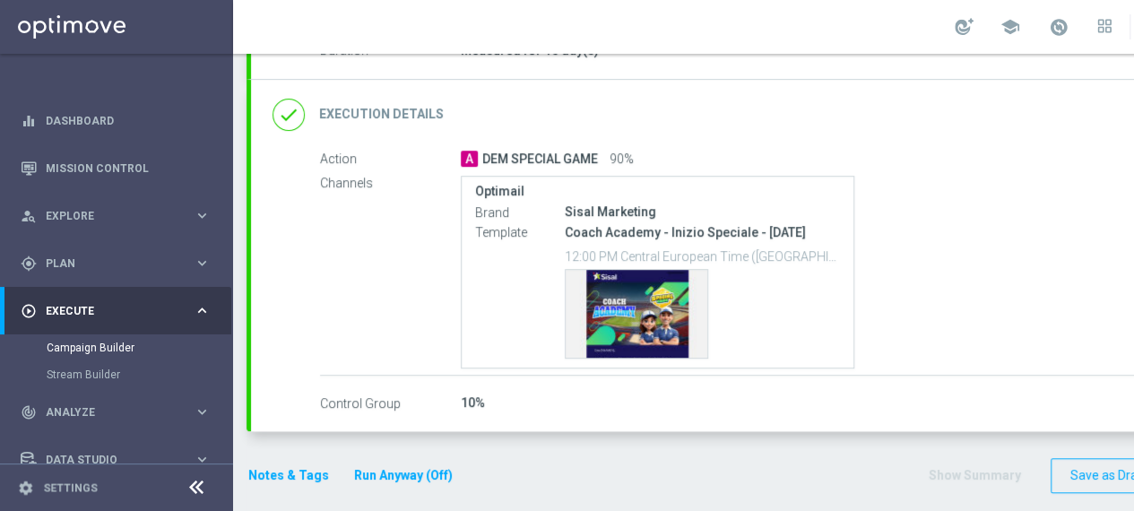
scroll to position [346, 0]
click at [357, 118] on h2 "Execution Details" at bounding box center [381, 114] width 125 height 17
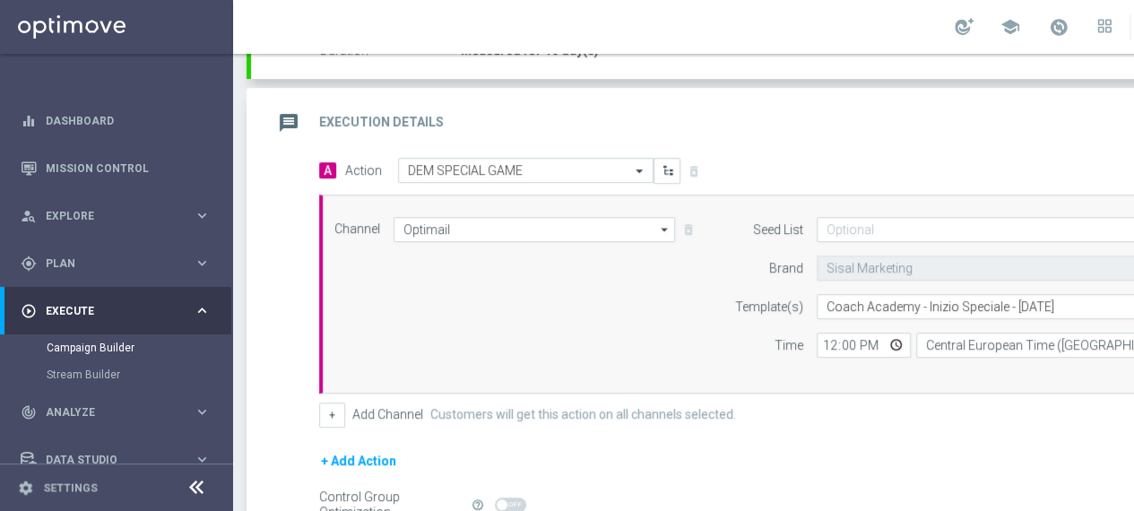
scroll to position [359, 0]
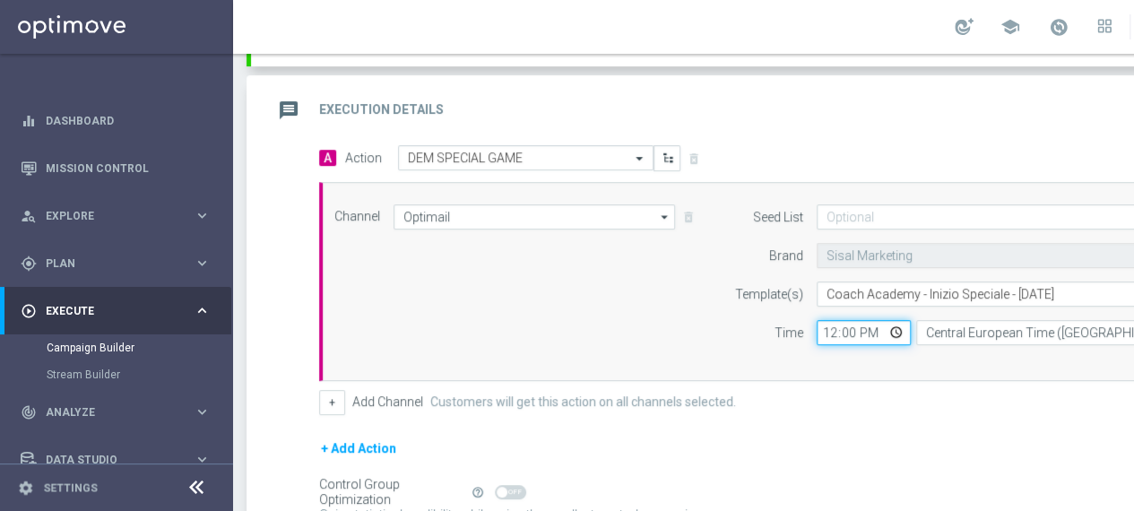
click at [895, 327] on input "12:00" at bounding box center [864, 332] width 94 height 25
type input "13:00"
click at [756, 271] on form "Seed List arrow_drop_down Drag here to set row groups Drag here to set column l…" at bounding box center [985, 274] width 520 height 141
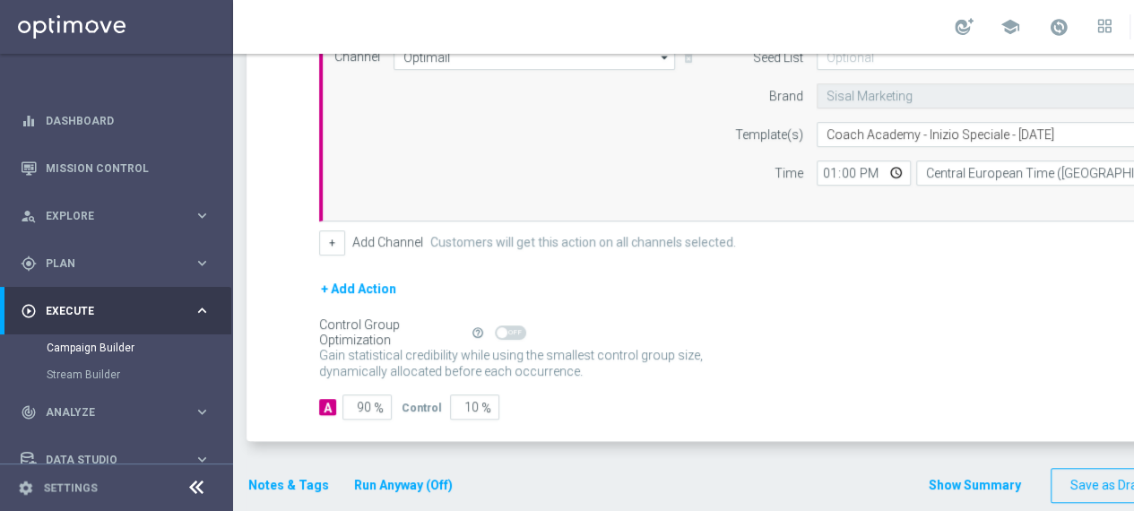
scroll to position [526, 0]
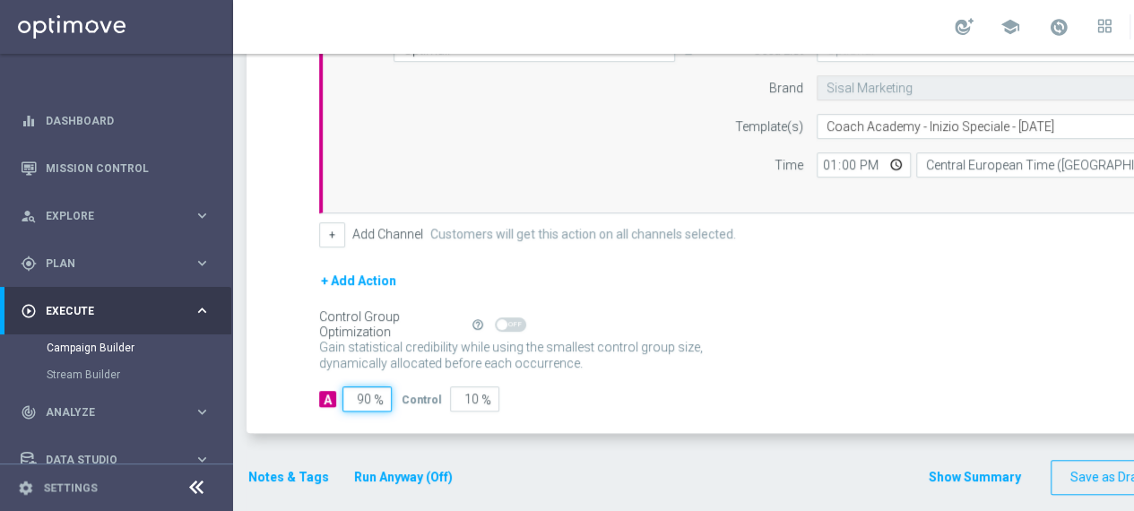
drag, startPoint x: 370, startPoint y: 394, endPoint x: 342, endPoint y: 394, distance: 27.8
click at [342, 394] on input "90" at bounding box center [366, 398] width 49 height 25
type input "1"
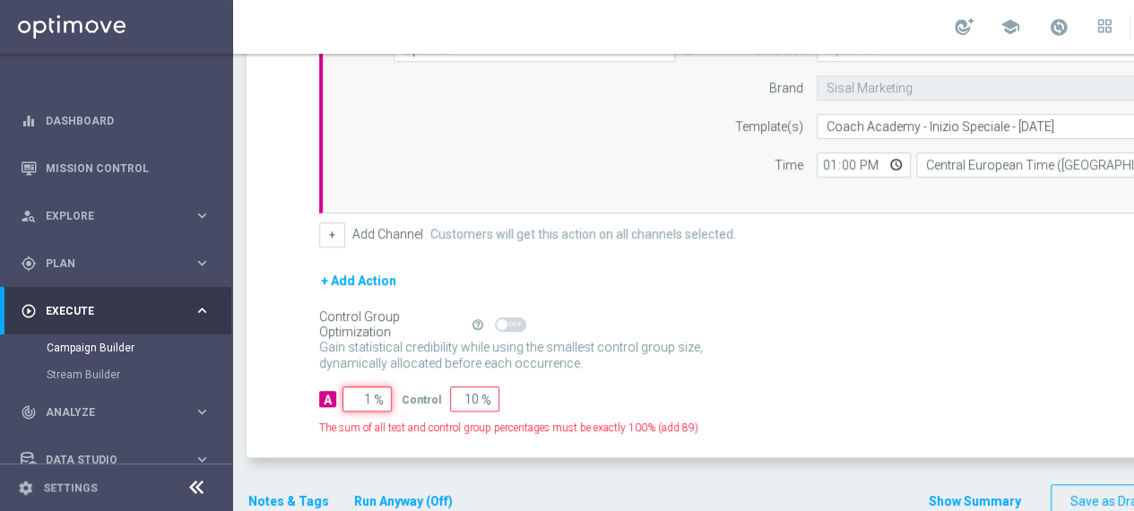
type input "99"
type input "10"
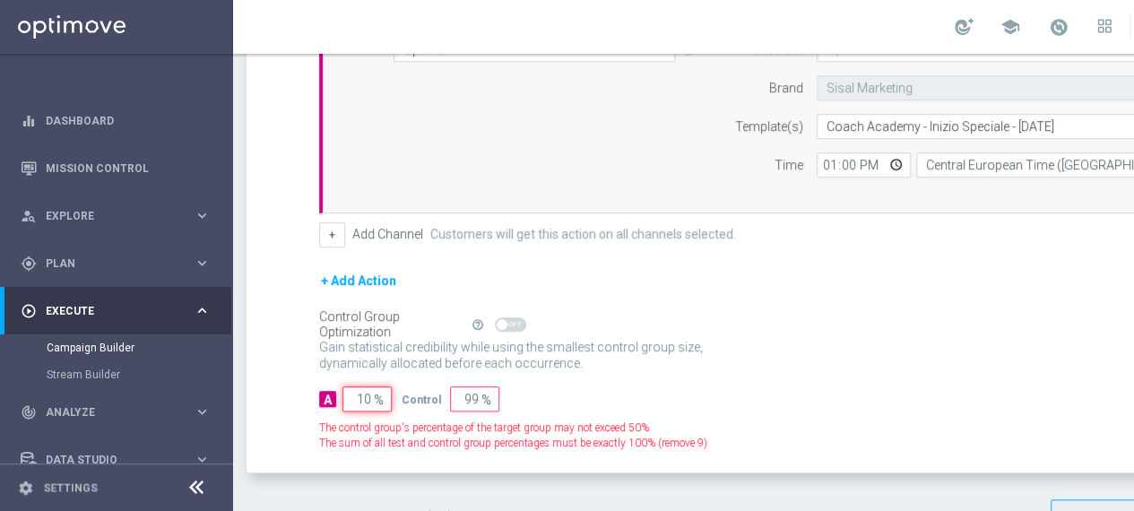
type input "90"
type input "100"
type input "0"
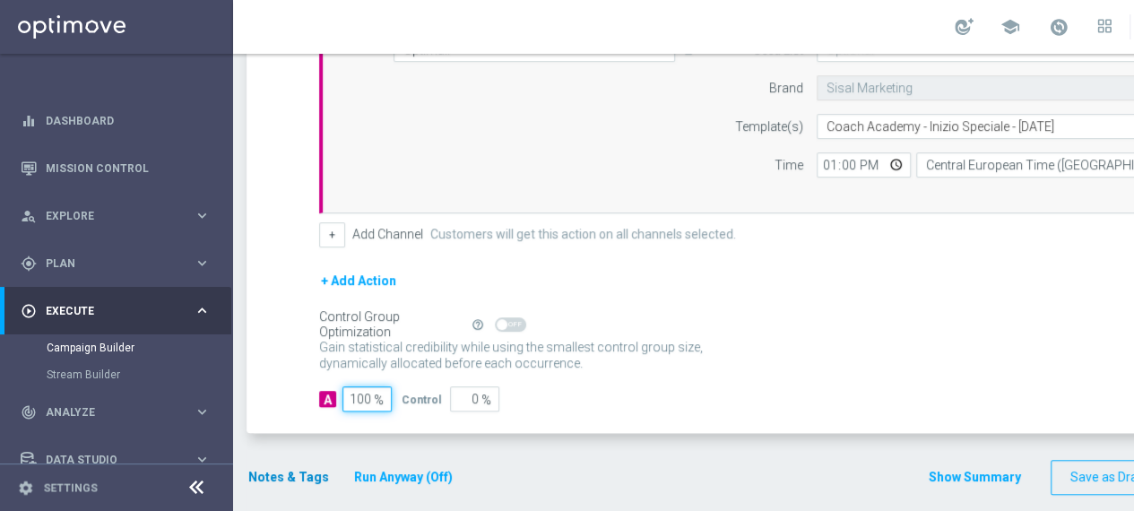
type input "100"
click at [268, 472] on button "Notes & Tags" at bounding box center [288, 477] width 84 height 22
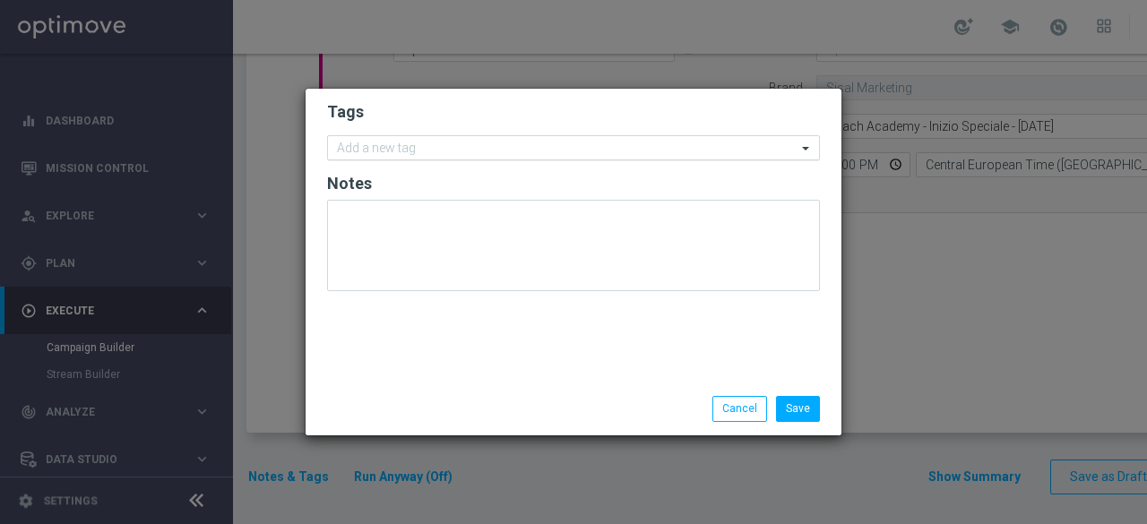
click at [373, 142] on input "text" at bounding box center [567, 149] width 460 height 15
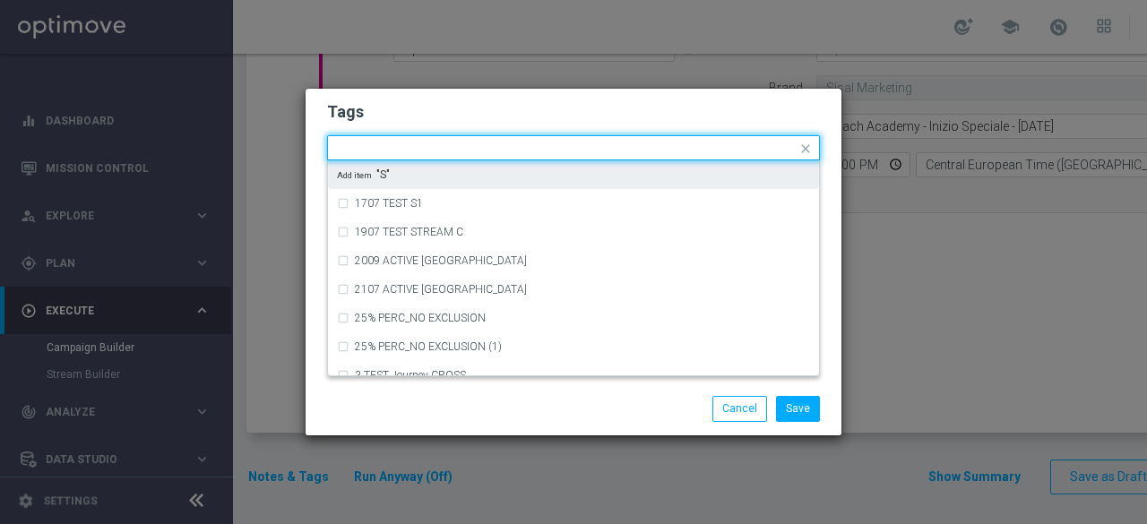
type input "S"
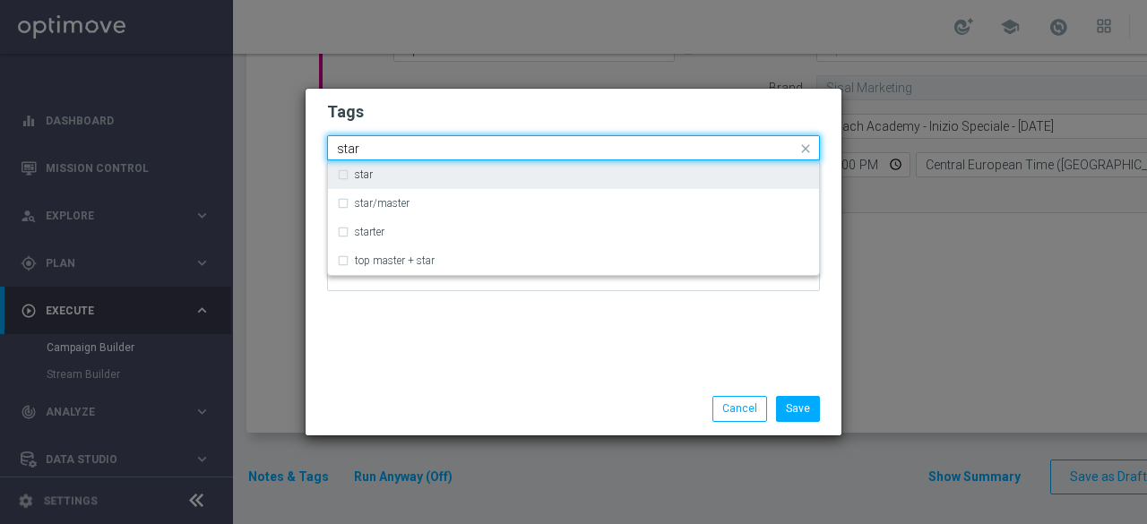
click at [364, 169] on label "star" at bounding box center [364, 174] width 18 height 11
type input "star"
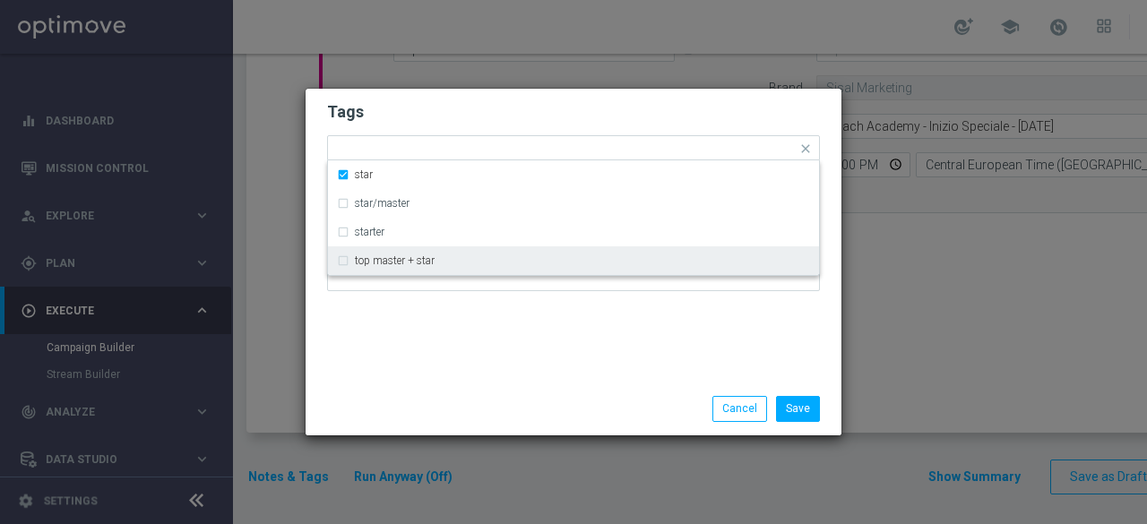
click at [393, 333] on div "Tags Quick find × star star star/master starter top master + star Notes" at bounding box center [574, 236] width 536 height 294
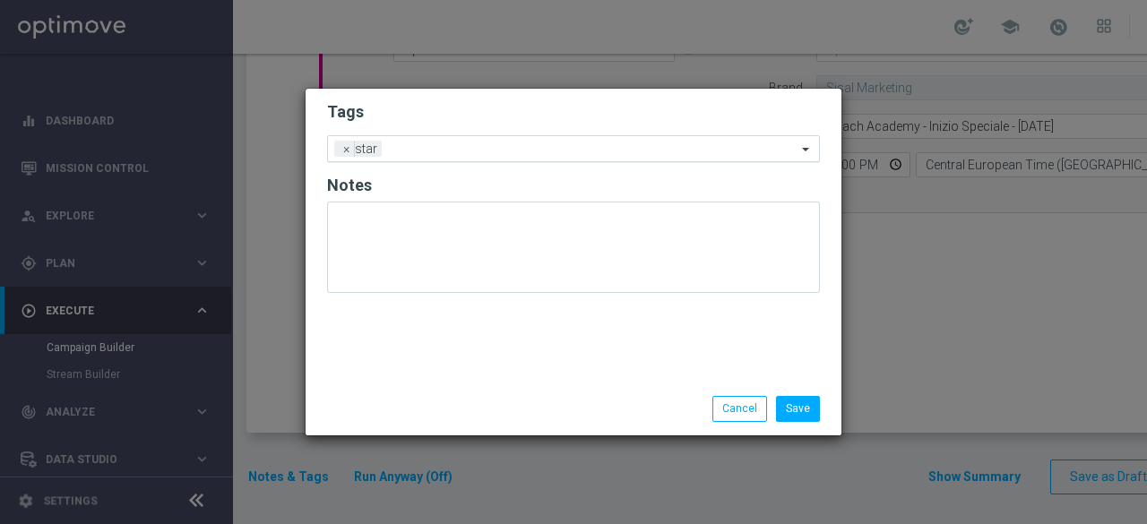
click at [486, 147] on input "text" at bounding box center [593, 150] width 408 height 15
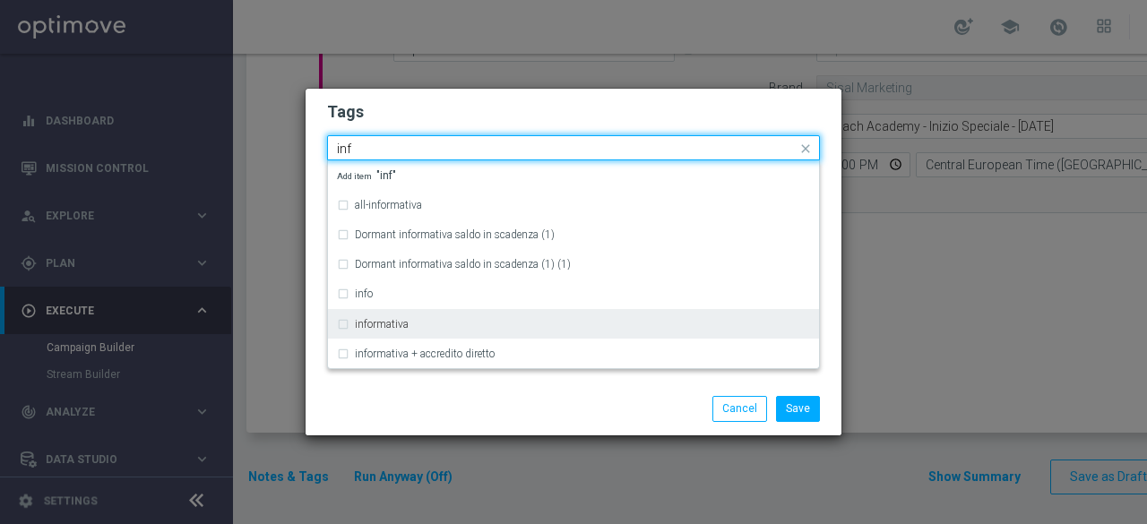
click at [398, 318] on div "informativa" at bounding box center [573, 324] width 473 height 29
type input "inf"
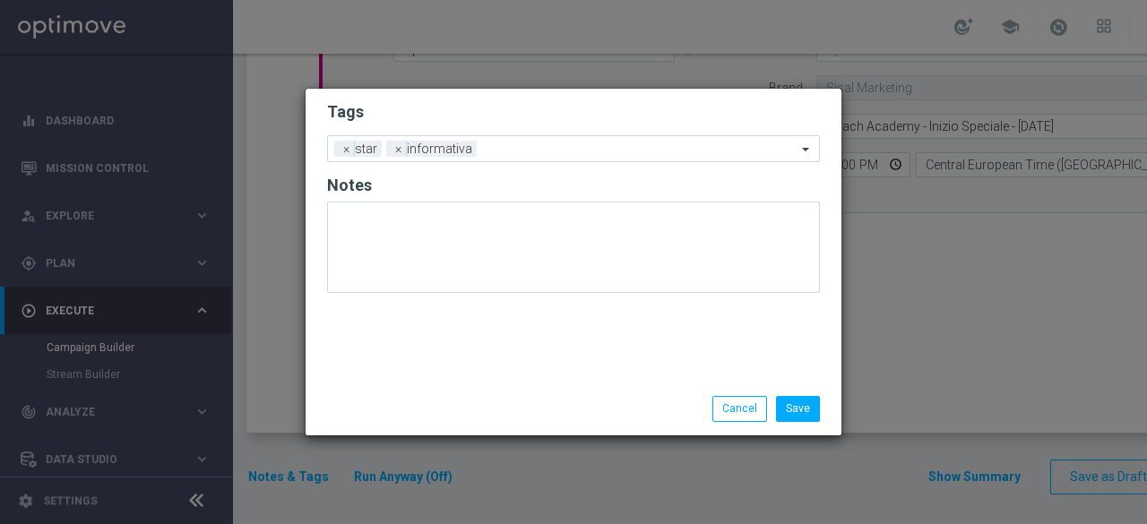
click at [414, 391] on div "Save Cancel" at bounding box center [574, 409] width 536 height 52
click at [536, 137] on div "Add a new tag × star × informativa" at bounding box center [562, 148] width 469 height 25
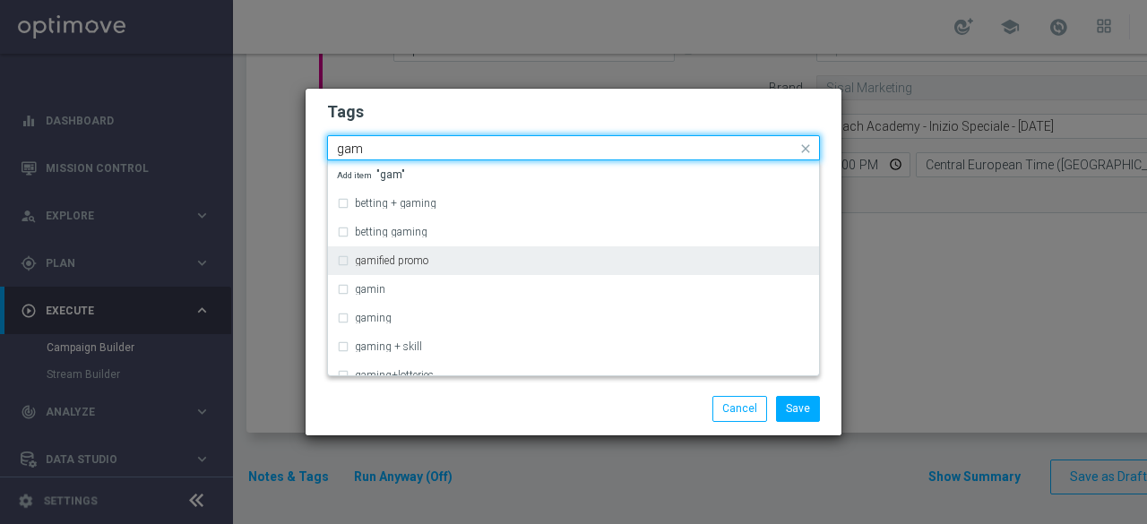
click at [430, 257] on div "gamified promo" at bounding box center [582, 260] width 455 height 11
type input "gam"
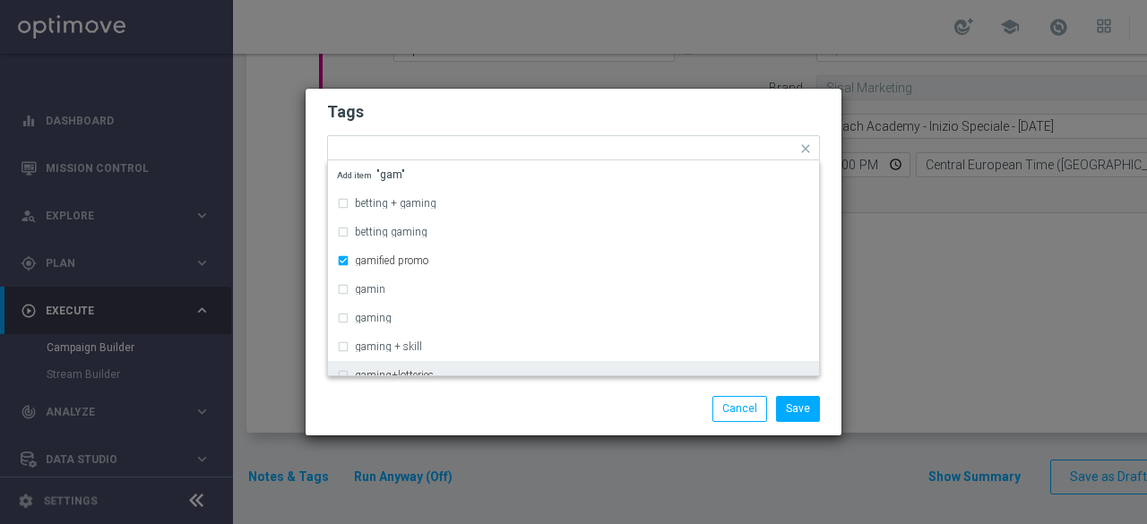
click at [452, 392] on div "Save Cancel" at bounding box center [574, 409] width 536 height 52
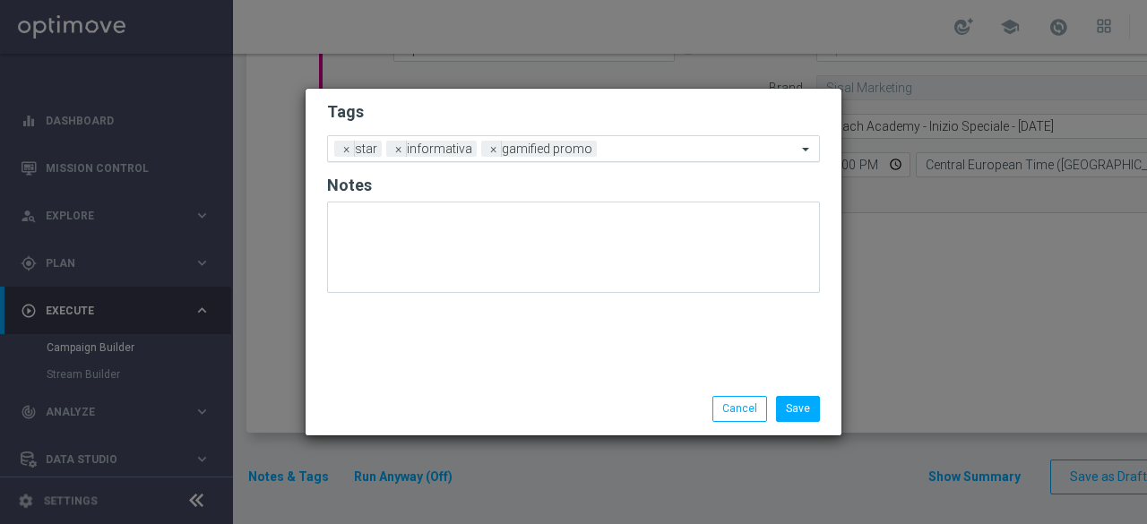
click at [613, 159] on div at bounding box center [698, 152] width 195 height 18
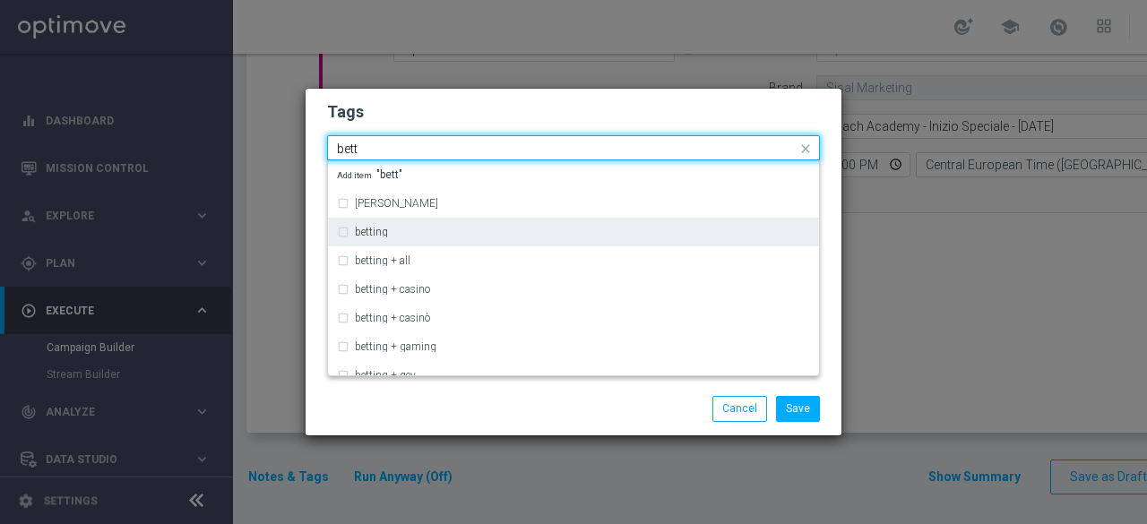
click at [427, 231] on div "betting" at bounding box center [582, 232] width 455 height 11
type input "bett"
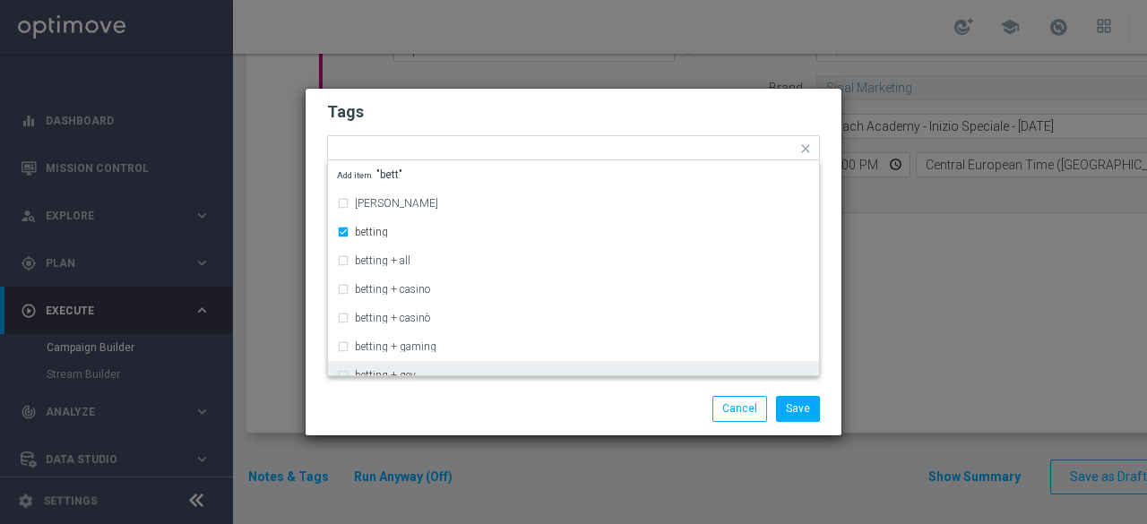
click at [464, 404] on div "Save Cancel" at bounding box center [574, 408] width 520 height 25
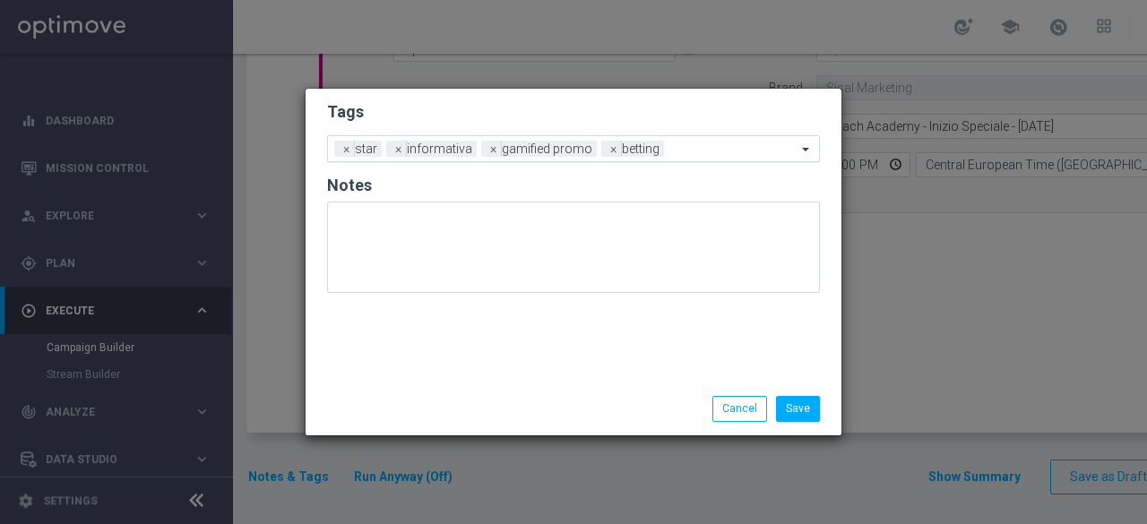
click at [712, 150] on input "text" at bounding box center [733, 150] width 125 height 15
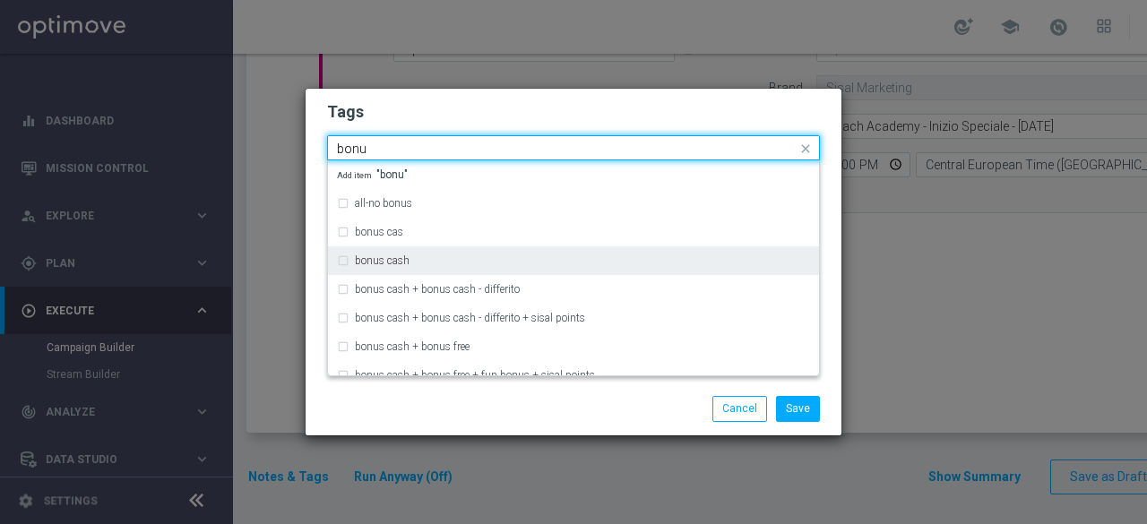
click at [470, 258] on div "bonus cash" at bounding box center [582, 260] width 455 height 11
type input "bonu"
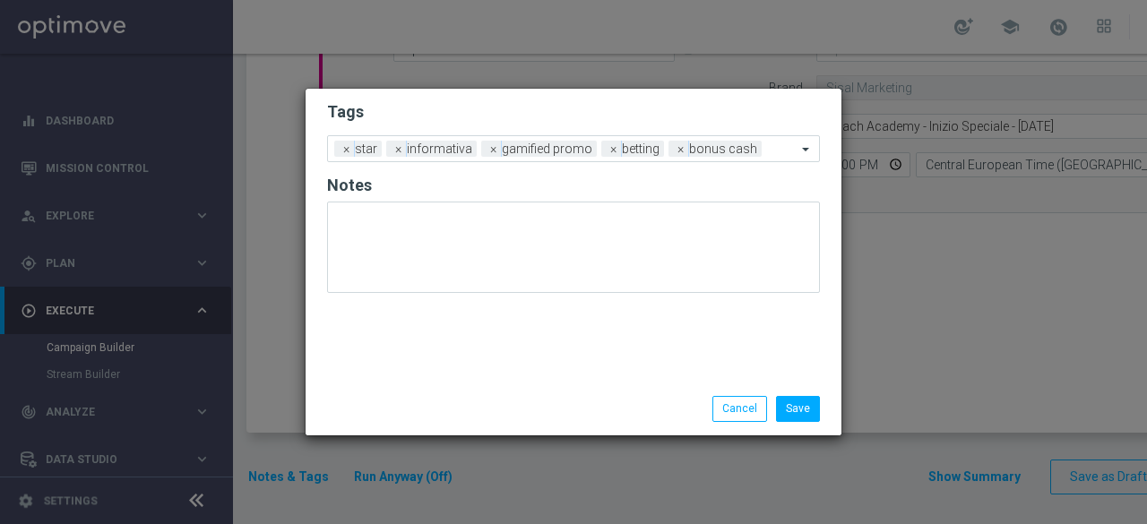
click at [484, 397] on div at bounding box center [400, 396] width 173 height 1
click at [808, 406] on button "Save" at bounding box center [798, 408] width 44 height 25
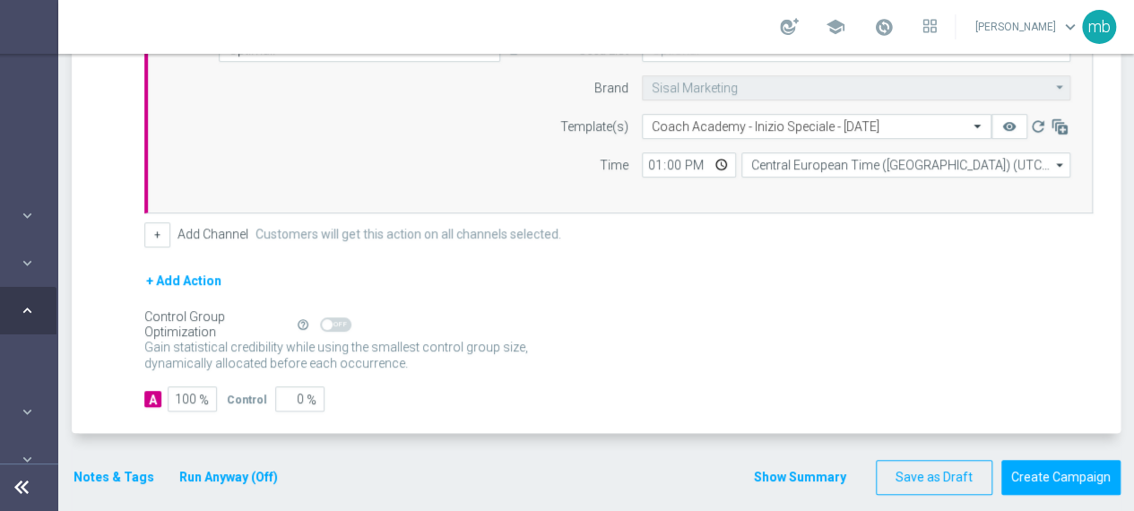
click at [84, 471] on button "Notes & Tags" at bounding box center [114, 477] width 84 height 22
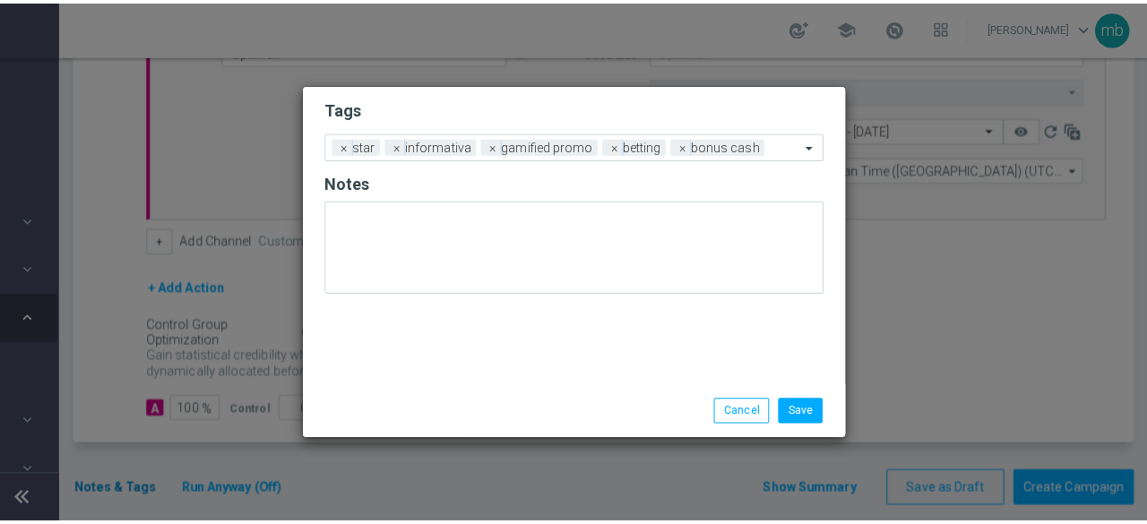
scroll to position [0, 175]
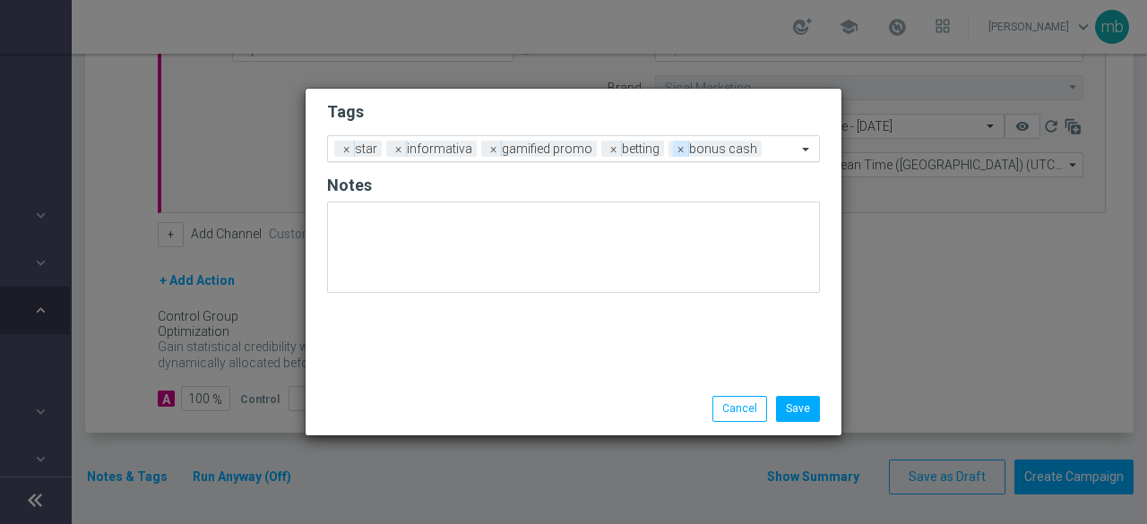
click at [675, 146] on span "×" at bounding box center [681, 149] width 16 height 16
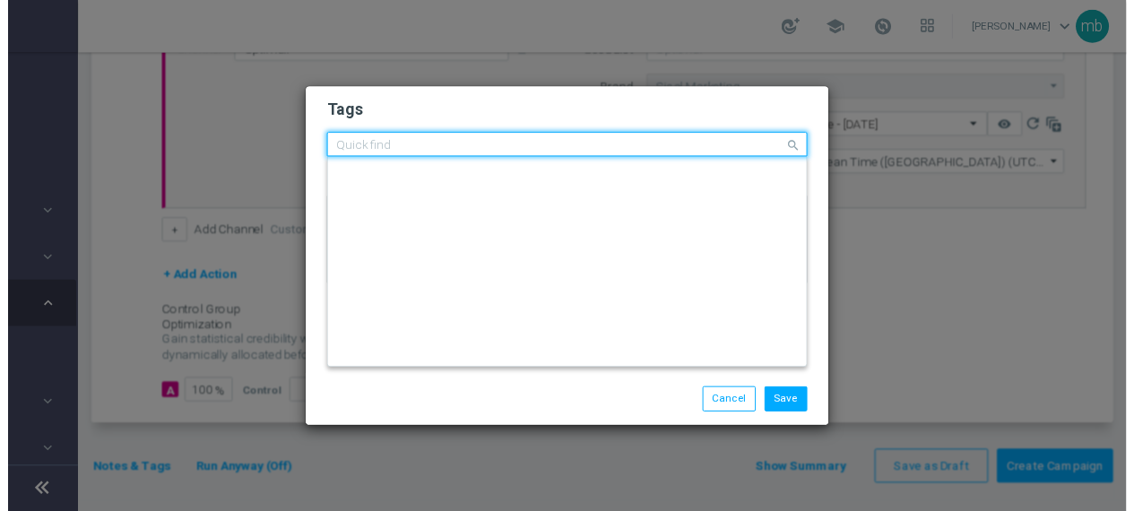
scroll to position [0, 0]
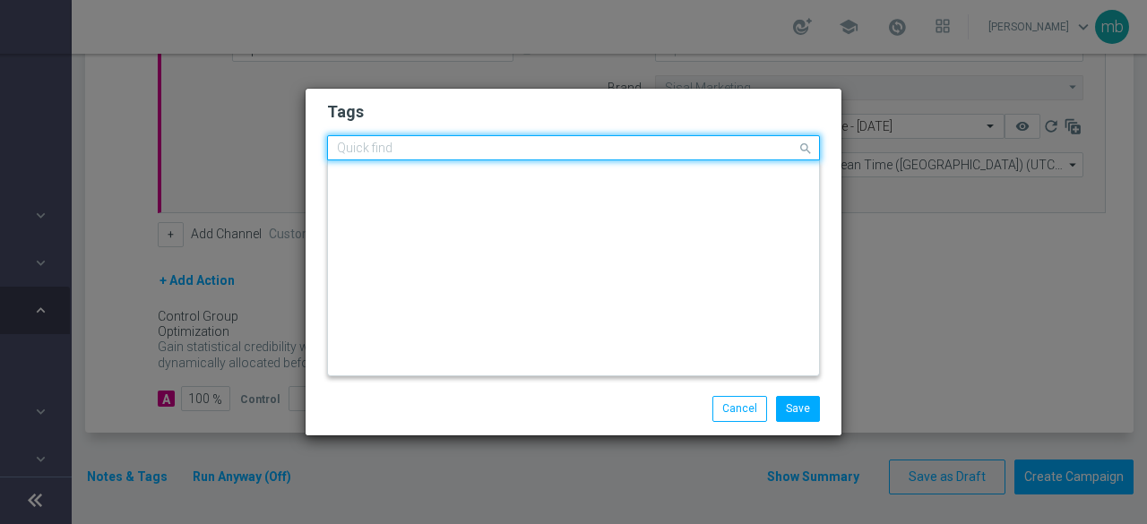
click at [688, 146] on input "text" at bounding box center [567, 149] width 460 height 15
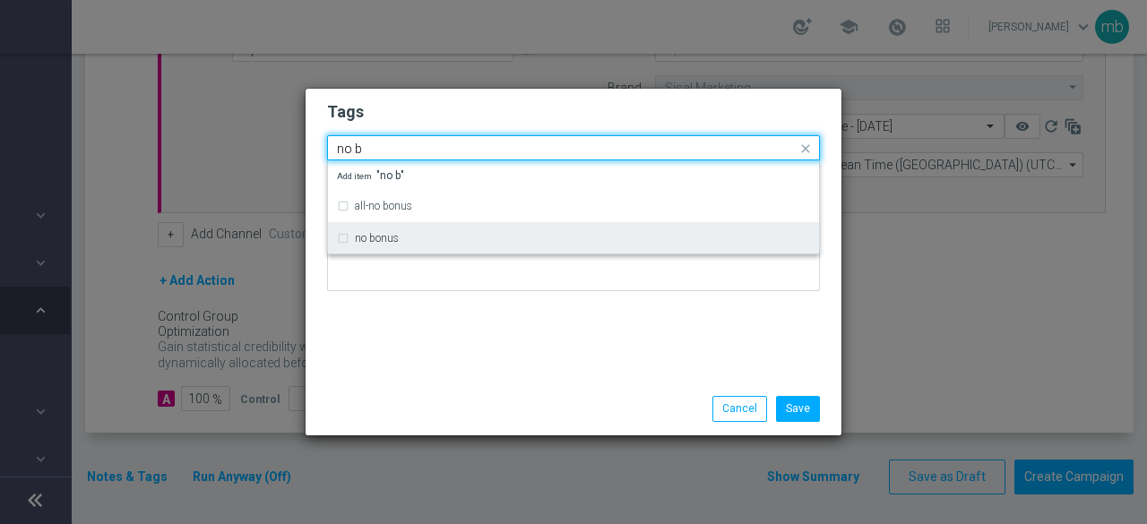
click at [478, 246] on div "no bonus" at bounding box center [573, 238] width 473 height 29
type input "no b"
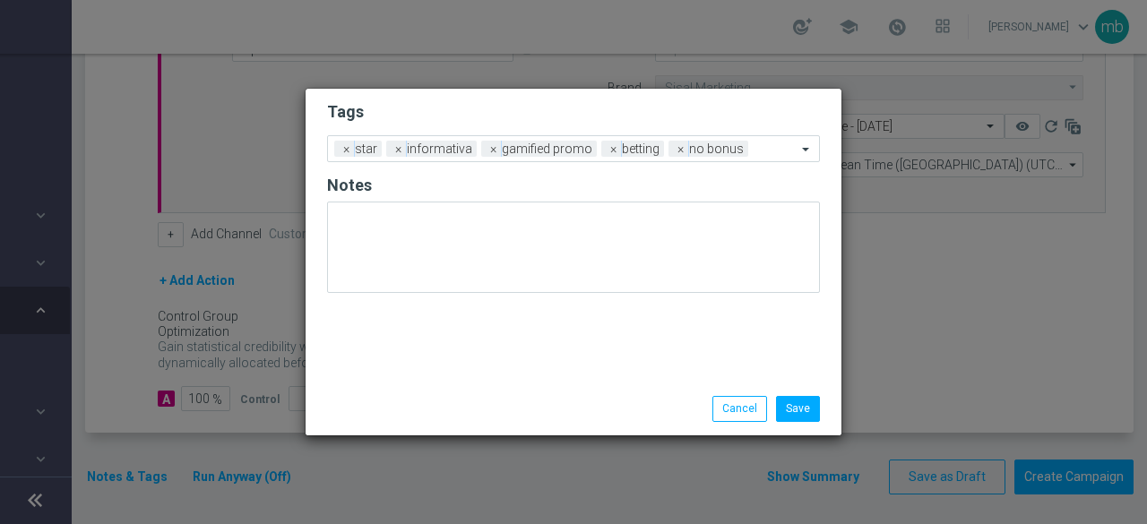
click at [462, 350] on div "Tags Add a new tag × star × informativa × gamified promo × betting × no bonus N…" at bounding box center [574, 236] width 536 height 294
click at [794, 408] on button "Save" at bounding box center [798, 408] width 44 height 25
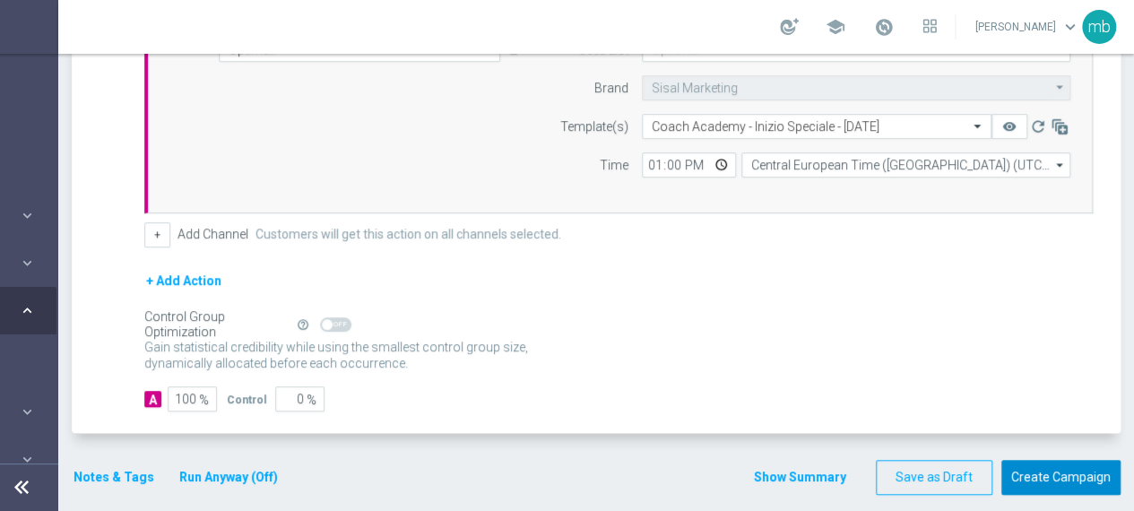
click at [1056, 463] on button "Create Campaign" at bounding box center [1060, 477] width 119 height 35
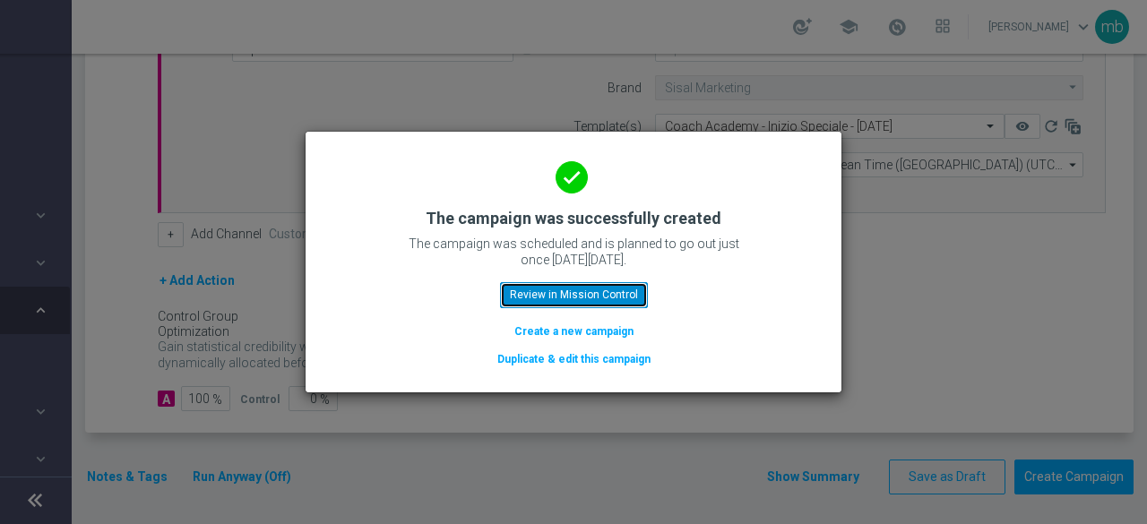
click at [577, 298] on button "Review in Mission Control" at bounding box center [574, 294] width 148 height 25
